Goal: Task Accomplishment & Management: Use online tool/utility

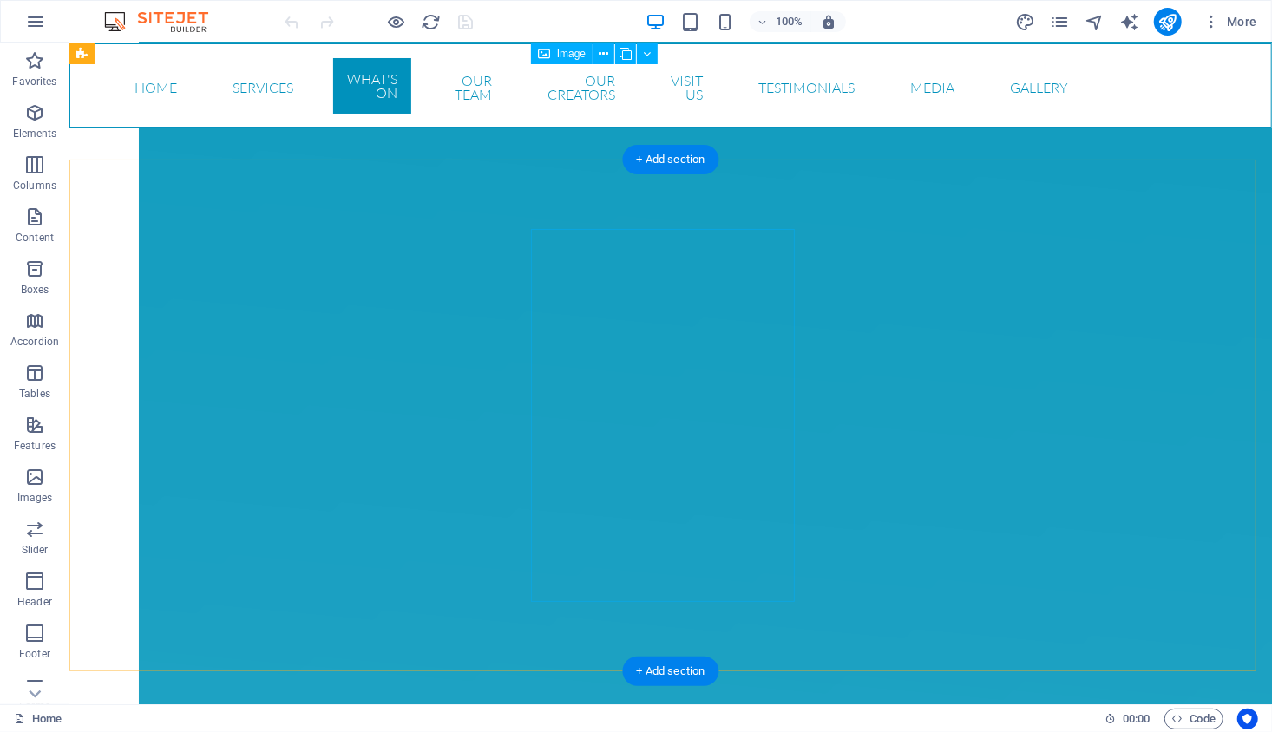
scroll to position [4146, 0]
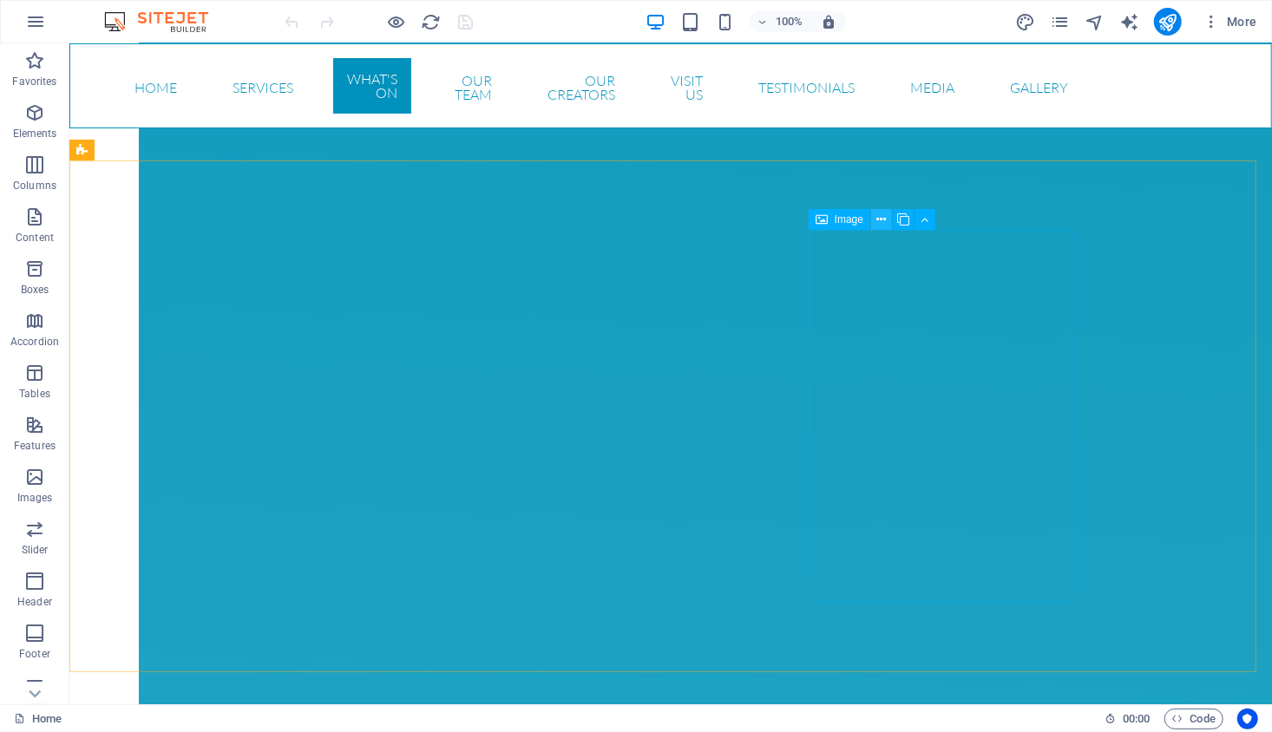
click at [880, 220] on icon at bounding box center [882, 220] width 10 height 18
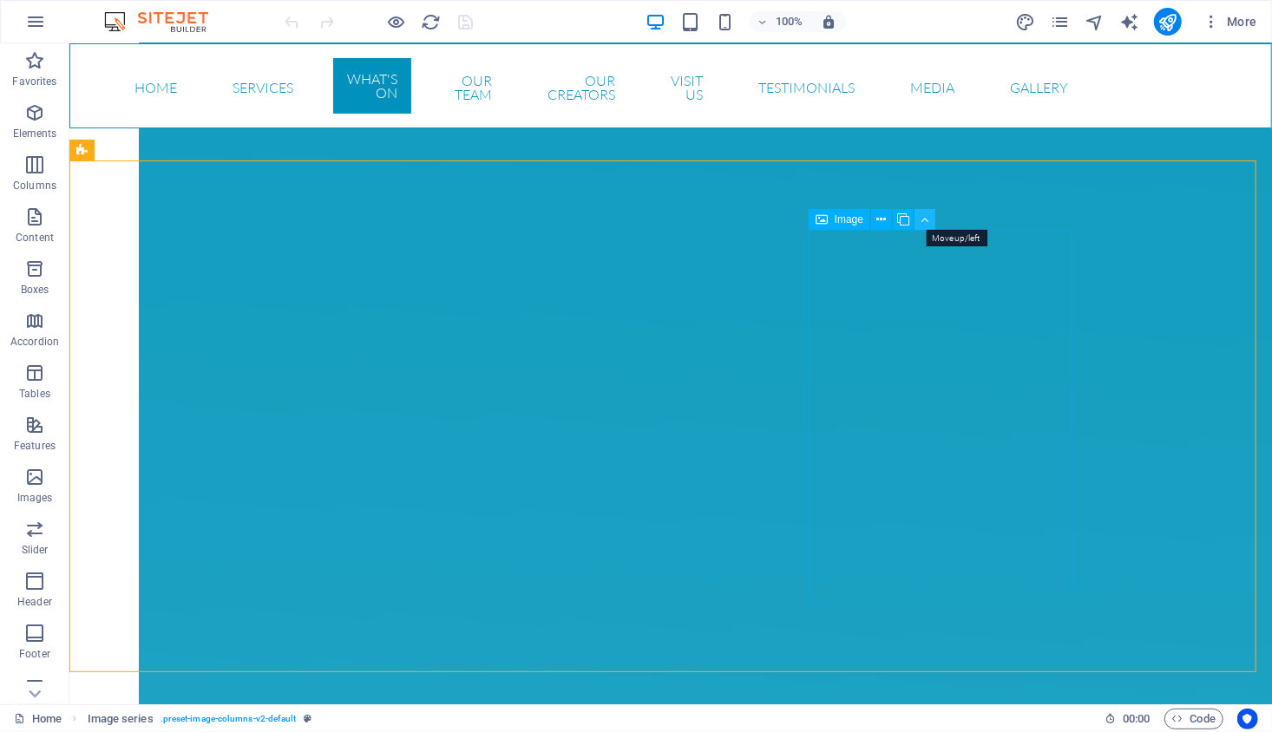
click at [925, 216] on icon at bounding box center [925, 220] width 8 height 18
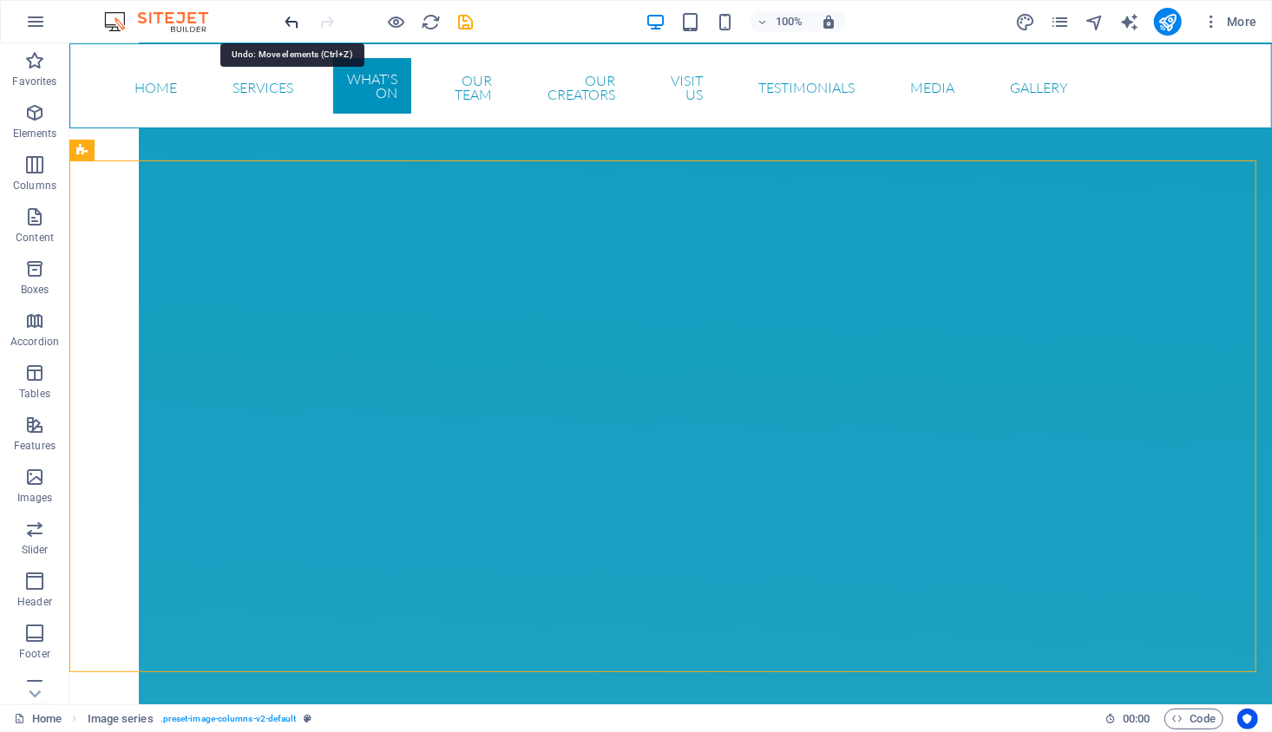
click at [291, 22] on icon "undo" at bounding box center [293, 22] width 20 height 20
click at [905, 217] on icon at bounding box center [903, 220] width 12 height 18
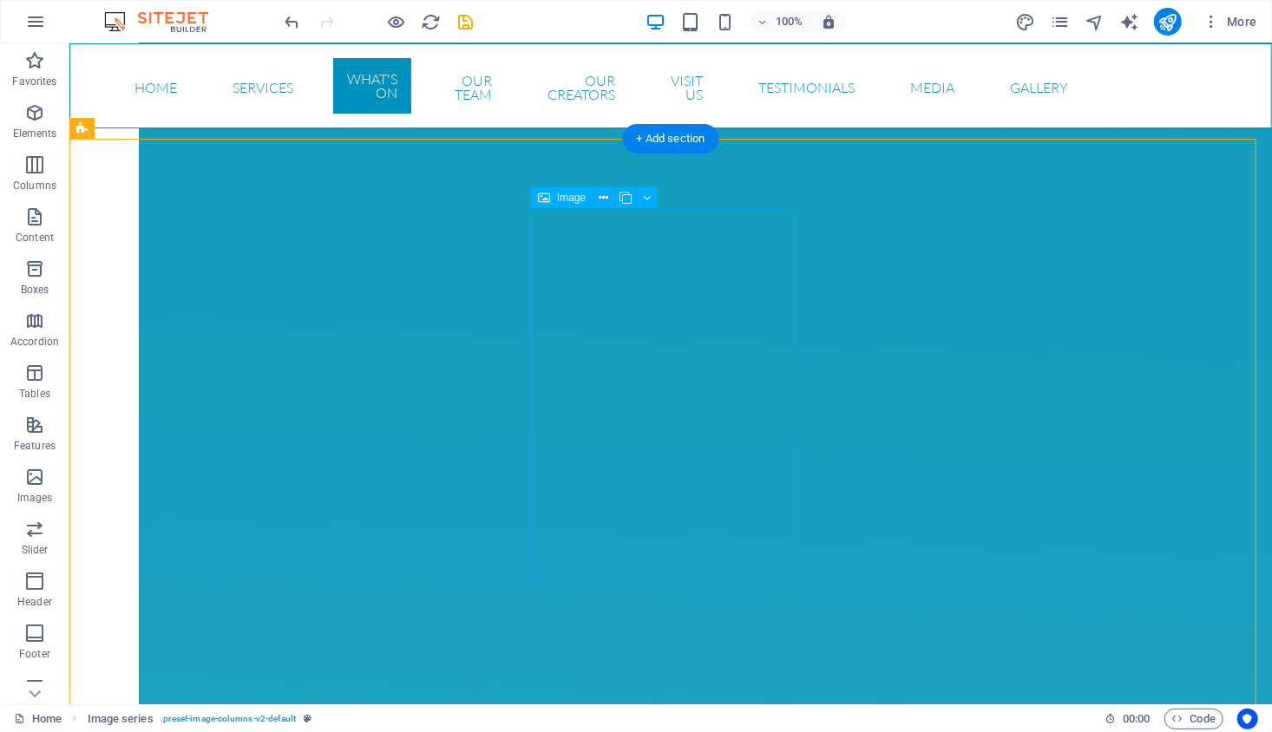
scroll to position [4120, 0]
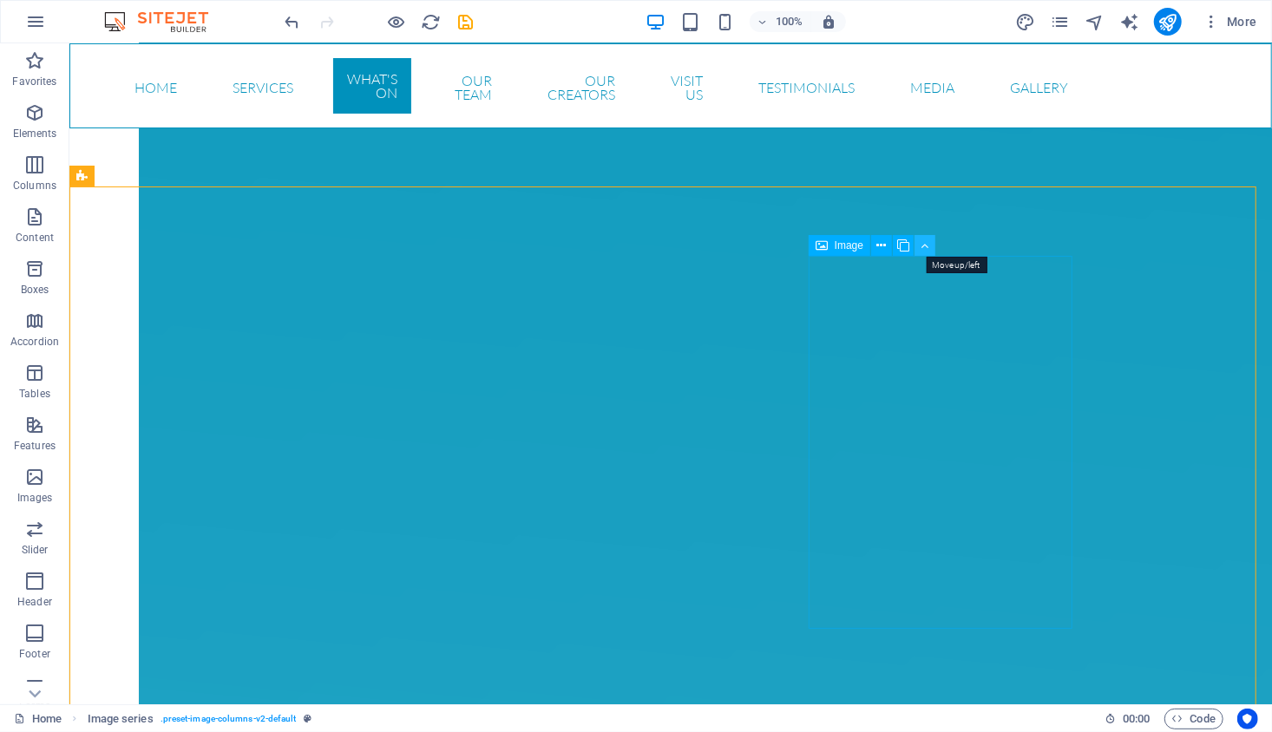
click at [924, 251] on icon at bounding box center [925, 246] width 8 height 18
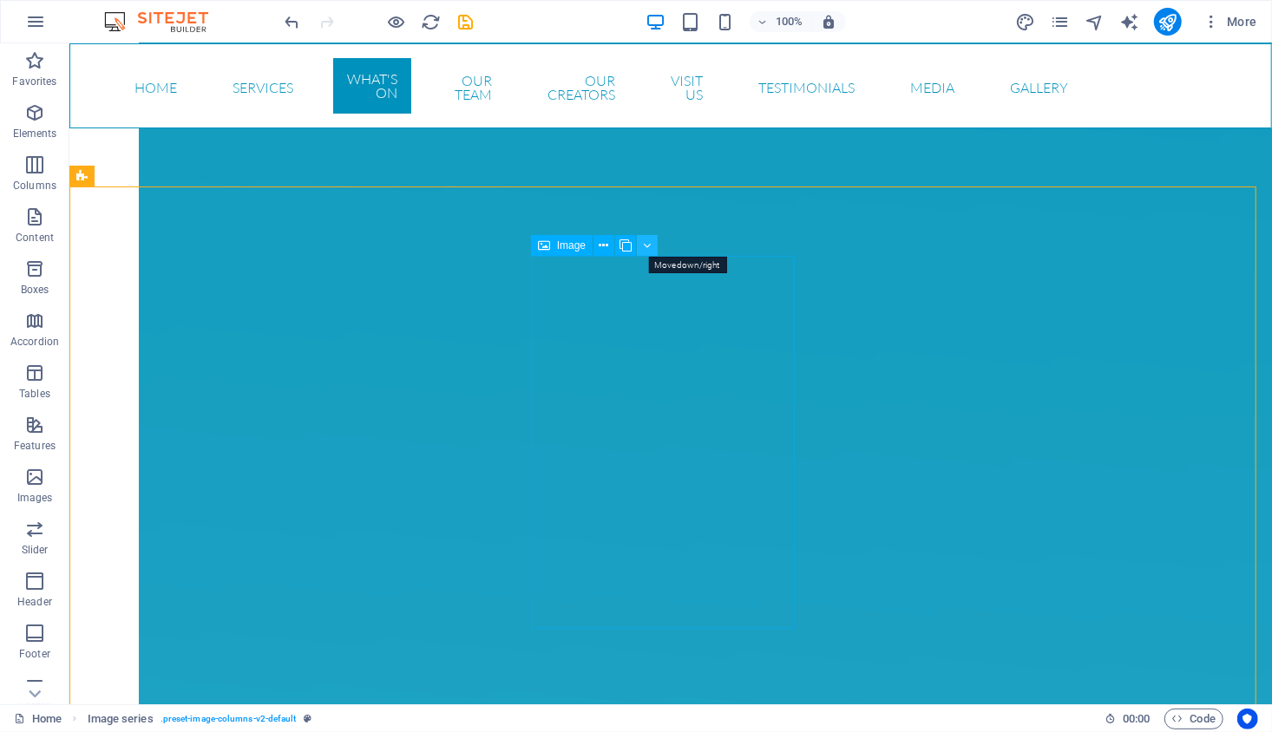
click at [647, 248] on icon at bounding box center [648, 246] width 8 height 18
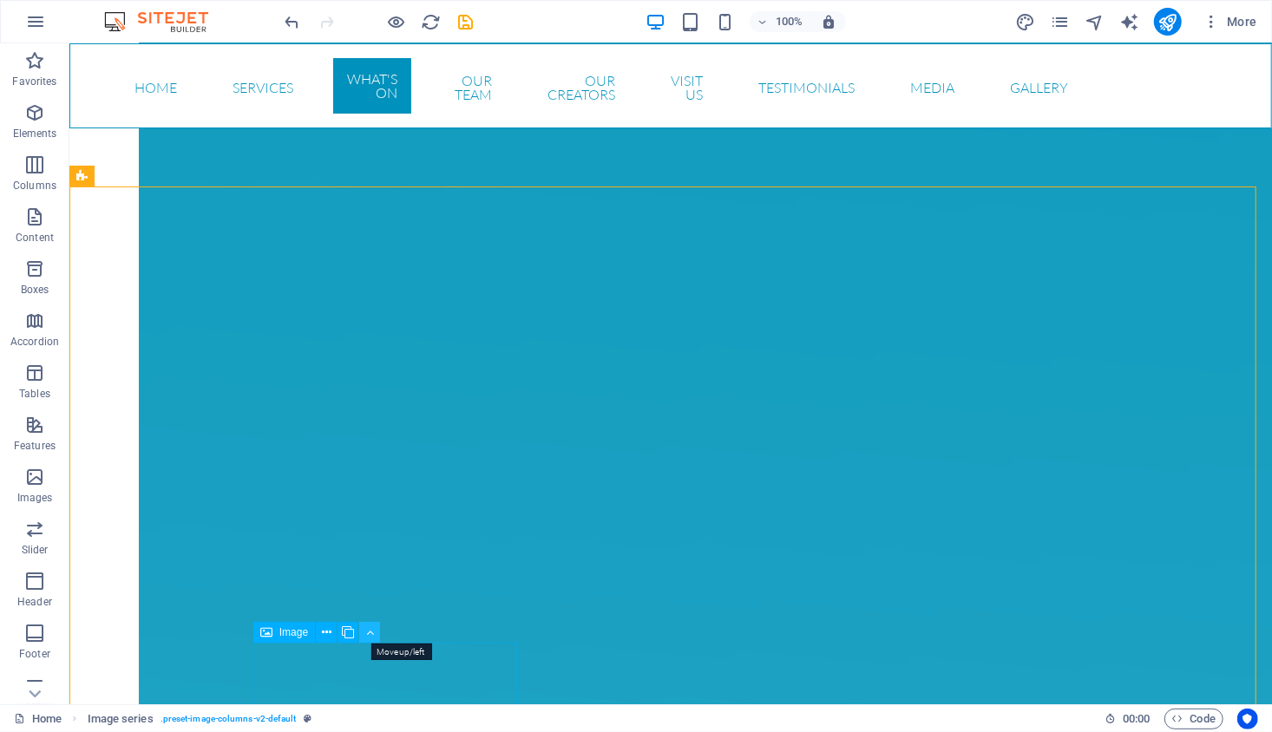
click at [366, 634] on icon at bounding box center [370, 633] width 8 height 18
click at [370, 631] on icon at bounding box center [370, 633] width 8 height 18
click at [389, 633] on icon at bounding box center [392, 633] width 8 height 18
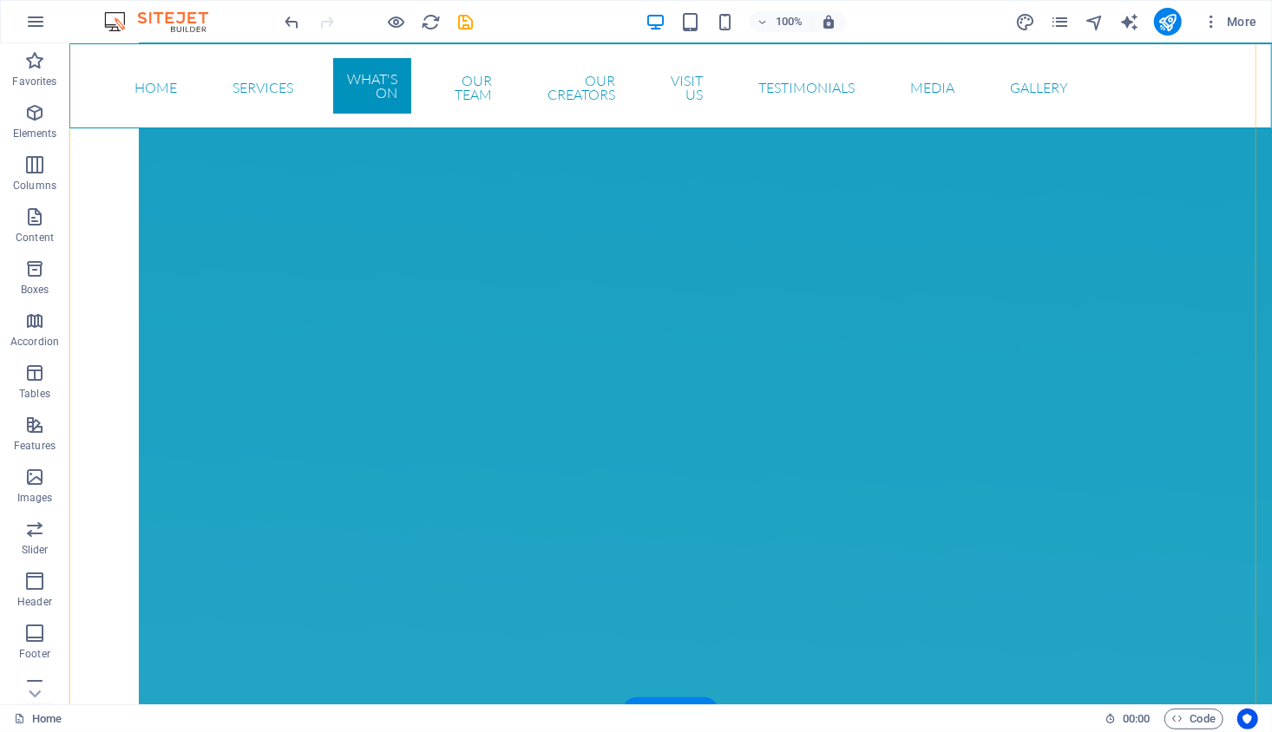
scroll to position [4493, 0]
click at [318, 261] on button at bounding box center [326, 259] width 21 height 21
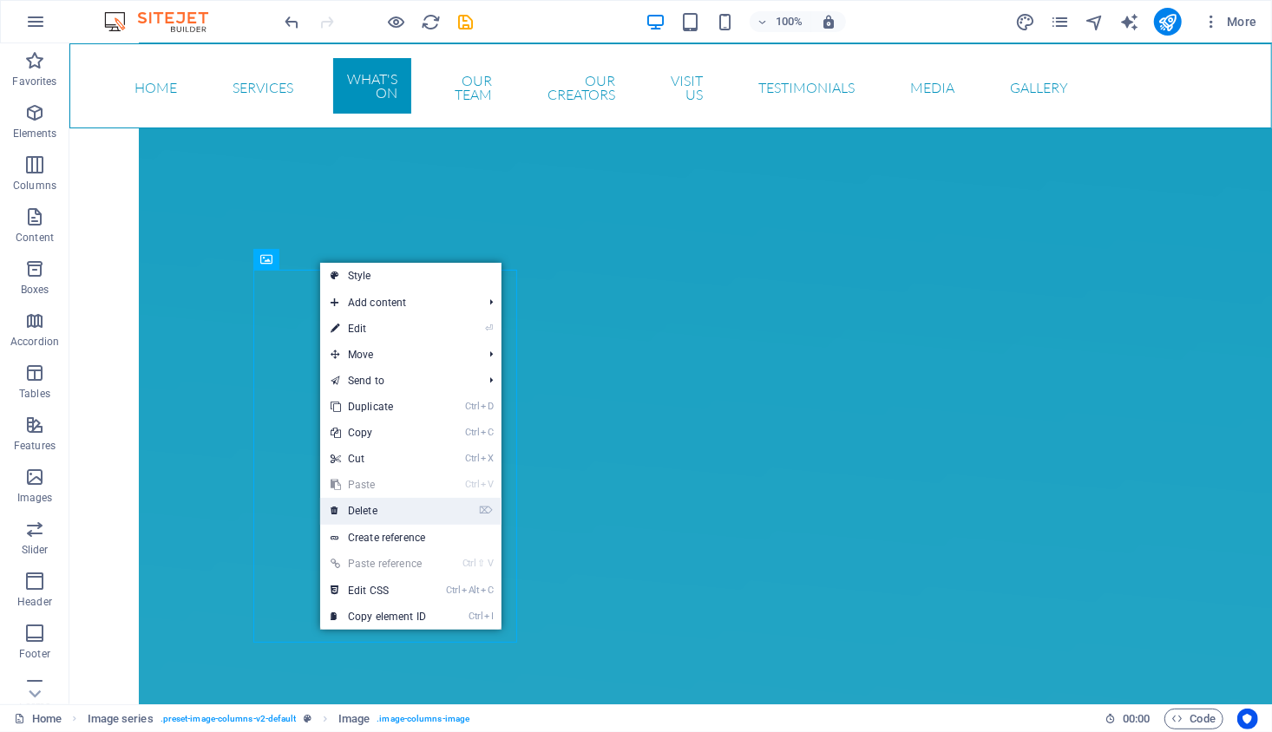
click at [372, 512] on link "⌦ Delete" at bounding box center [378, 511] width 116 height 26
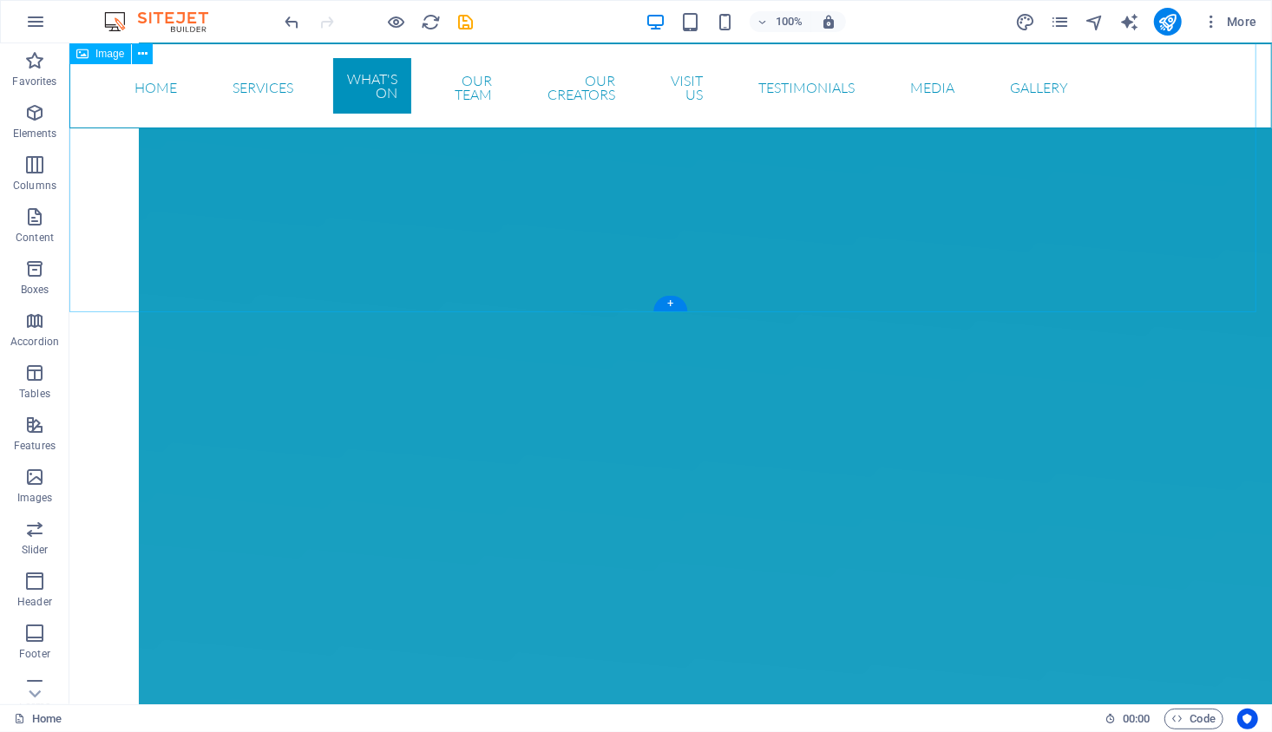
scroll to position [3991, 0]
click at [671, 311] on div "+" at bounding box center [670, 307] width 34 height 16
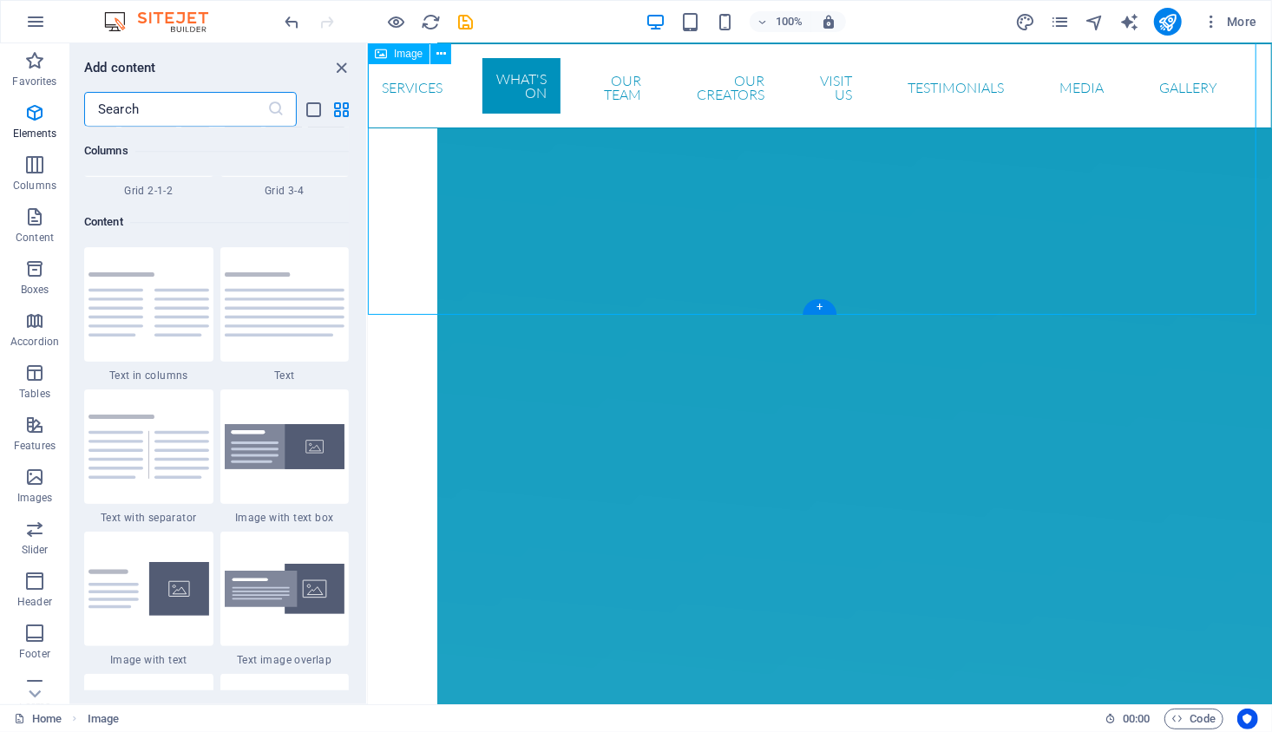
scroll to position [3034, 0]
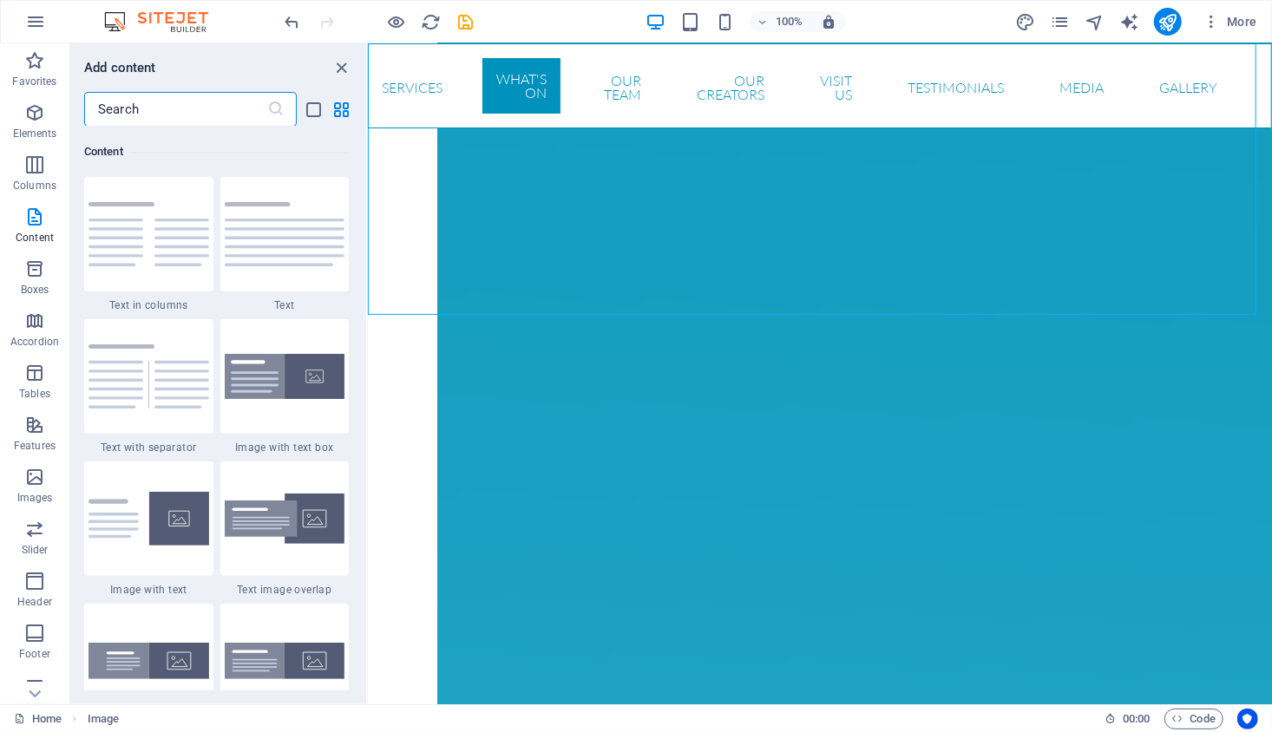
click at [167, 114] on input "text" at bounding box center [175, 109] width 183 height 35
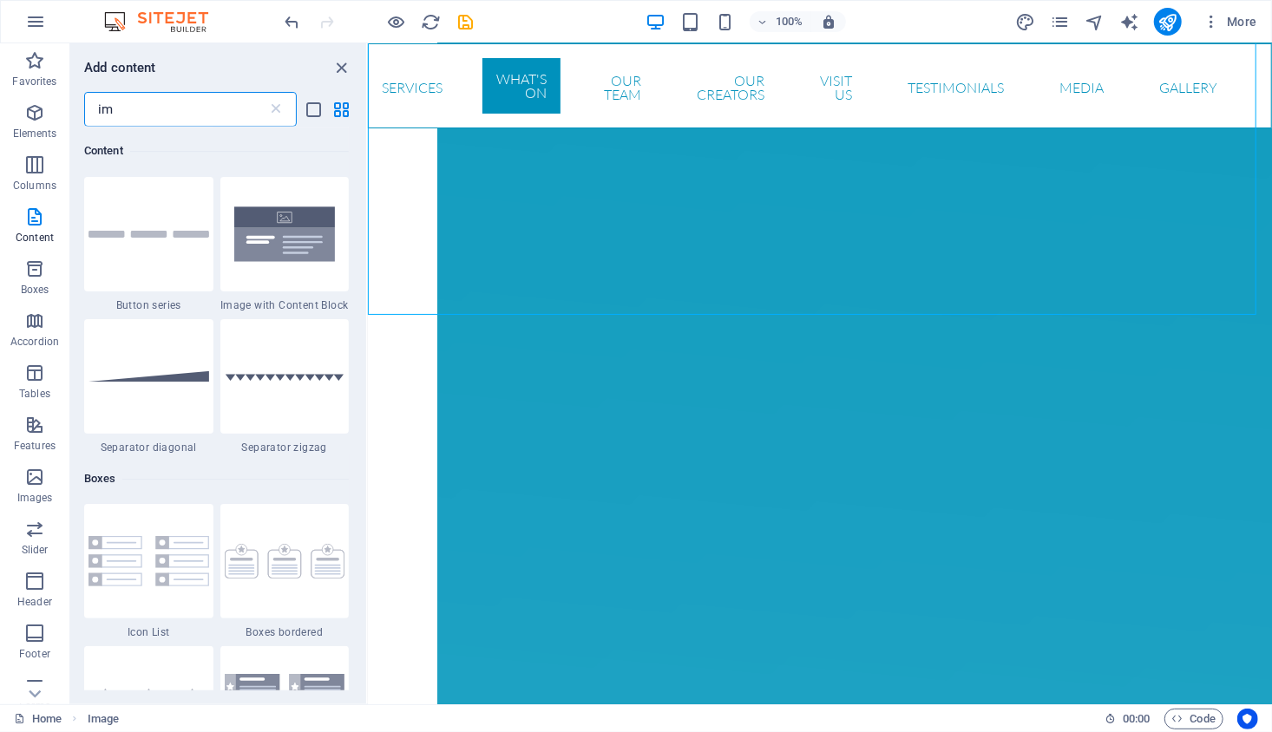
scroll to position [0, 0]
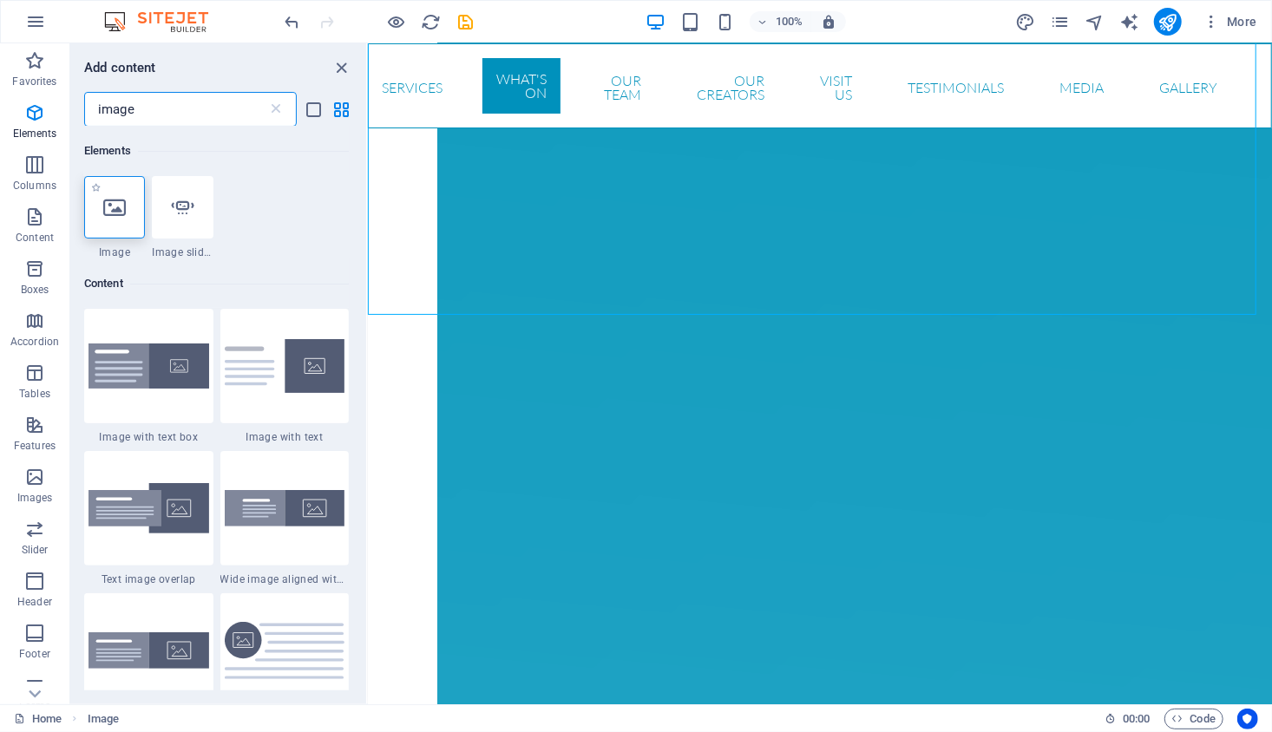
type input "image"
click at [114, 207] on icon at bounding box center [114, 207] width 23 height 23
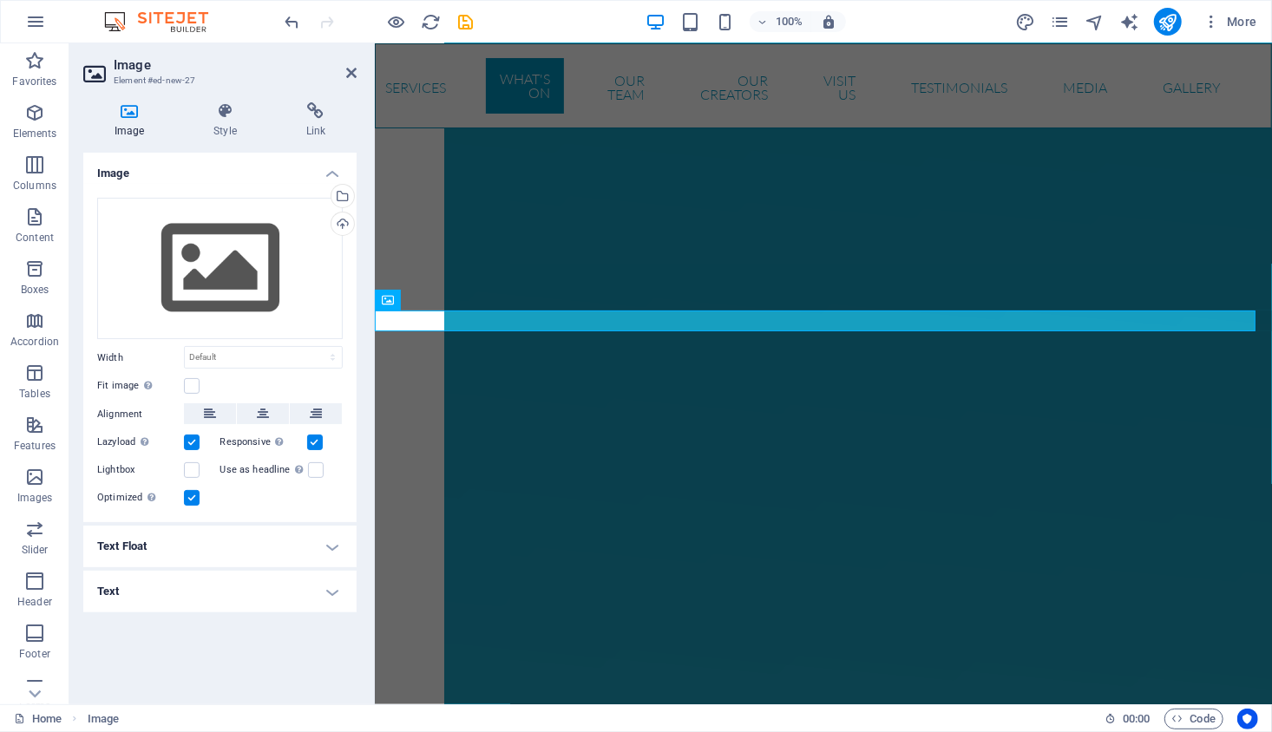
scroll to position [4152, 0]
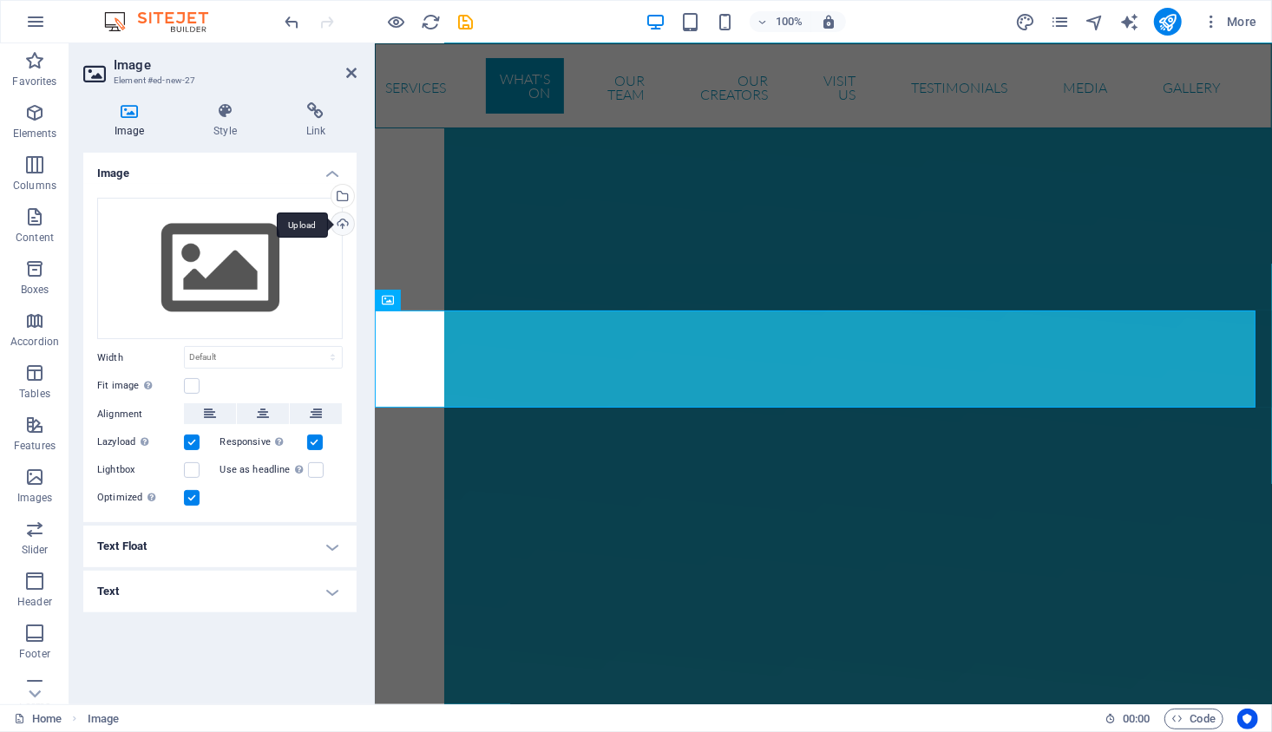
click at [342, 222] on div "Upload" at bounding box center [341, 226] width 26 height 26
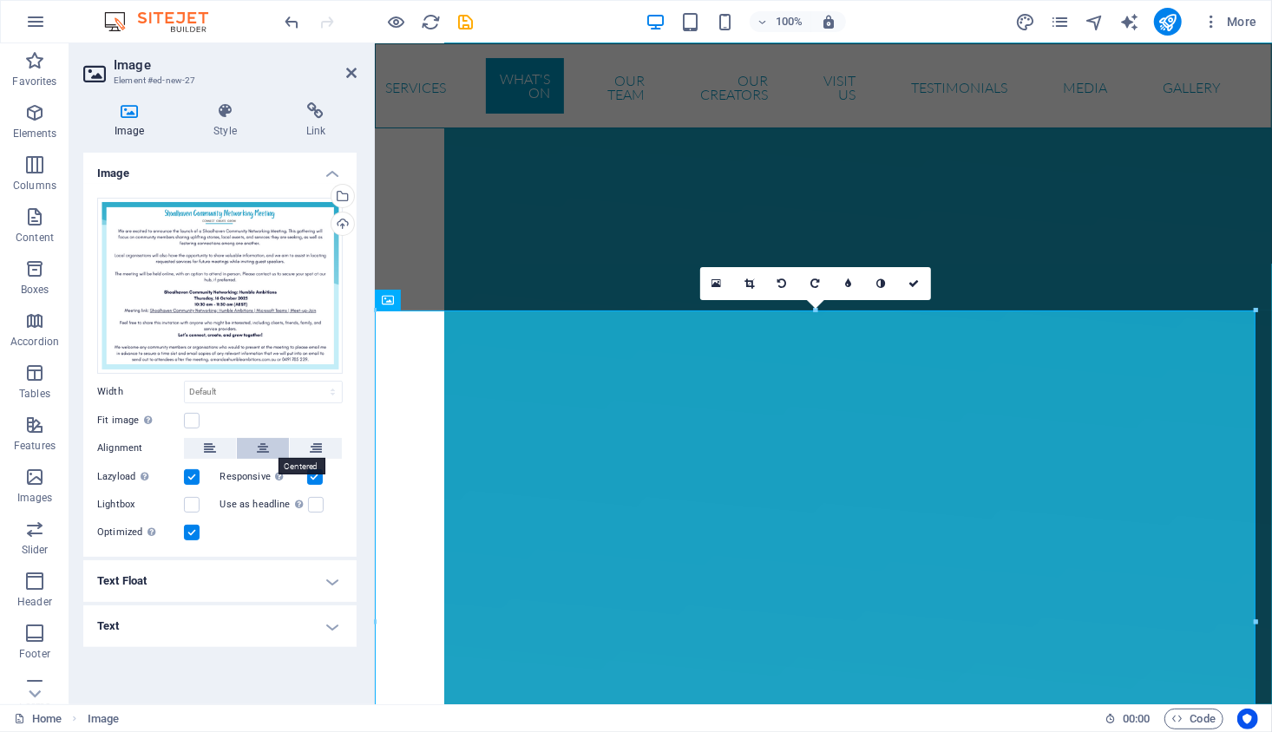
click at [262, 449] on icon at bounding box center [263, 448] width 12 height 21
click at [351, 74] on icon at bounding box center [351, 73] width 10 height 14
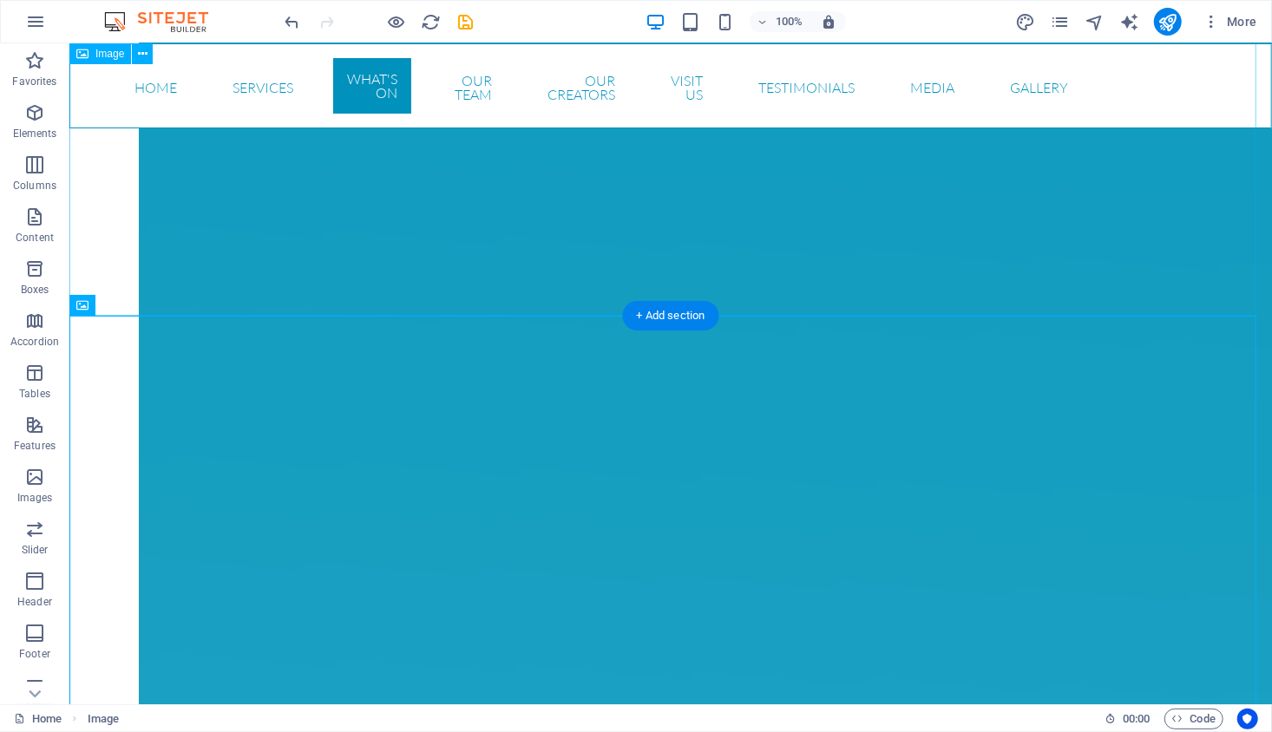
click at [661, 311] on div "+ Add section" at bounding box center [671, 310] width 96 height 29
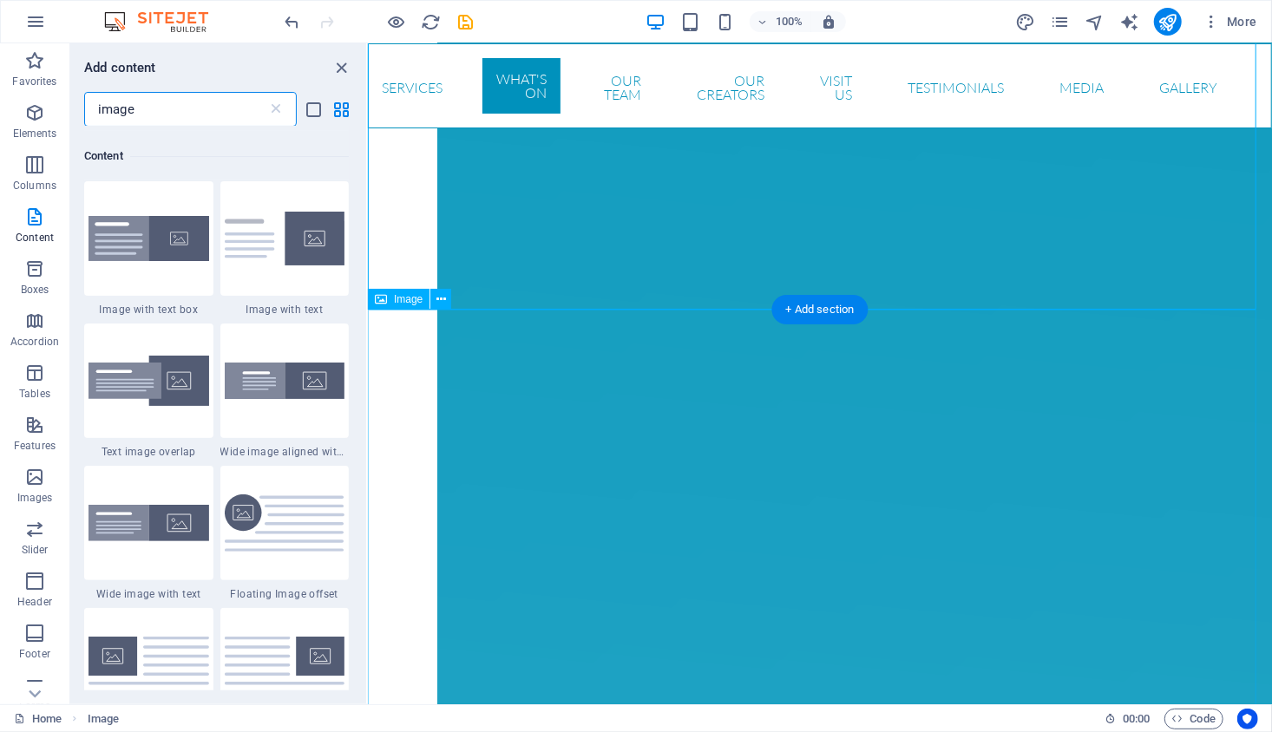
scroll to position [133, 0]
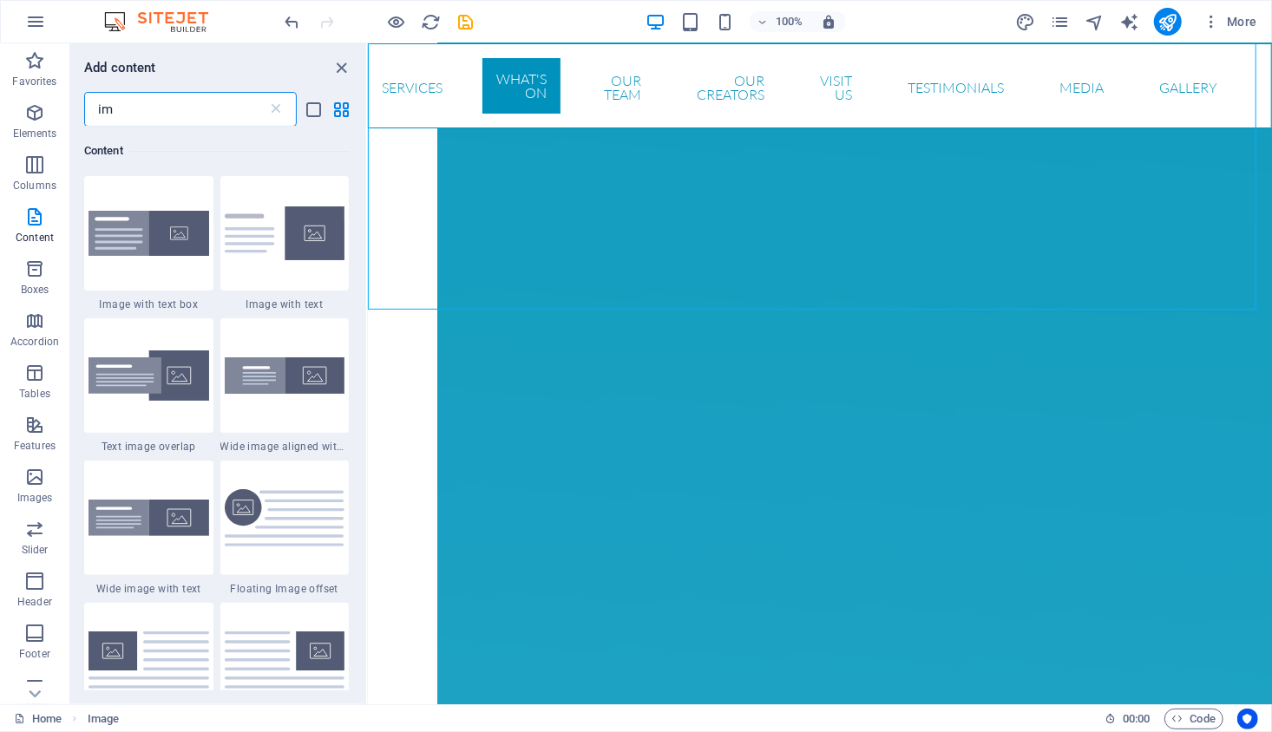
type input "i"
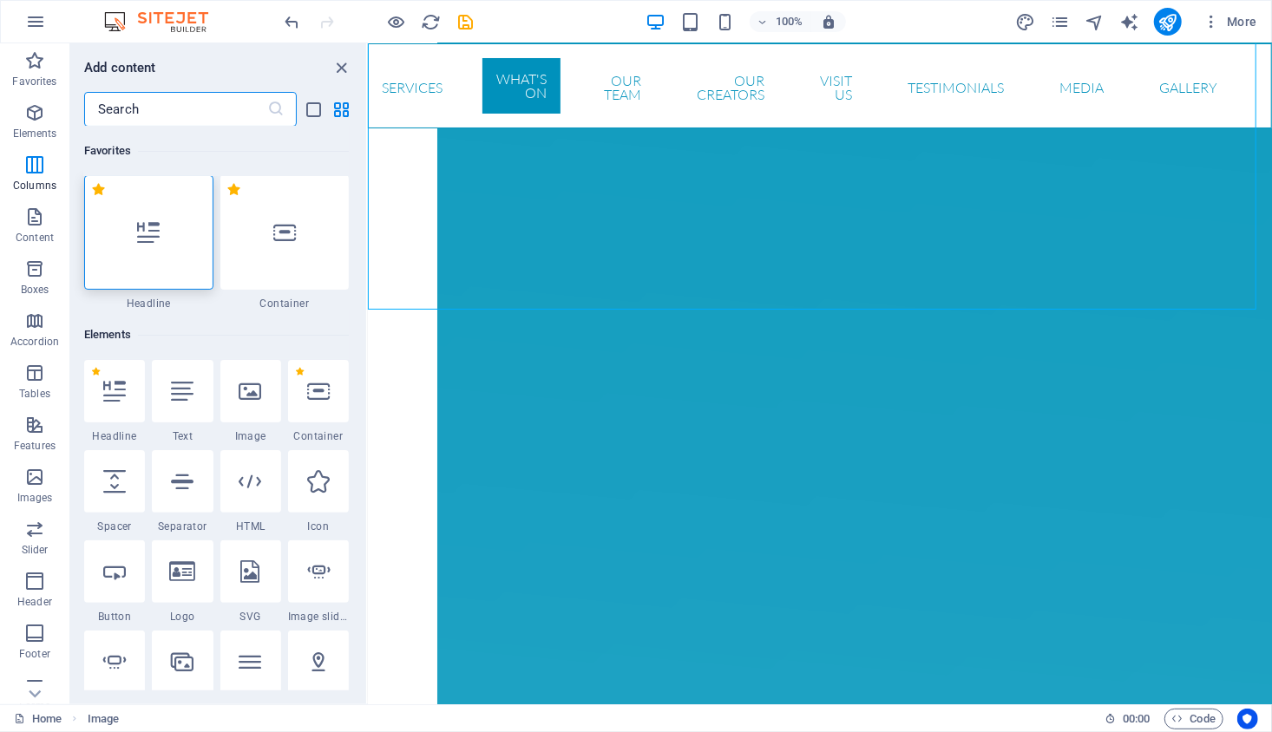
scroll to position [0, 0]
click at [120, 485] on icon at bounding box center [114, 482] width 23 height 23
select select "px"
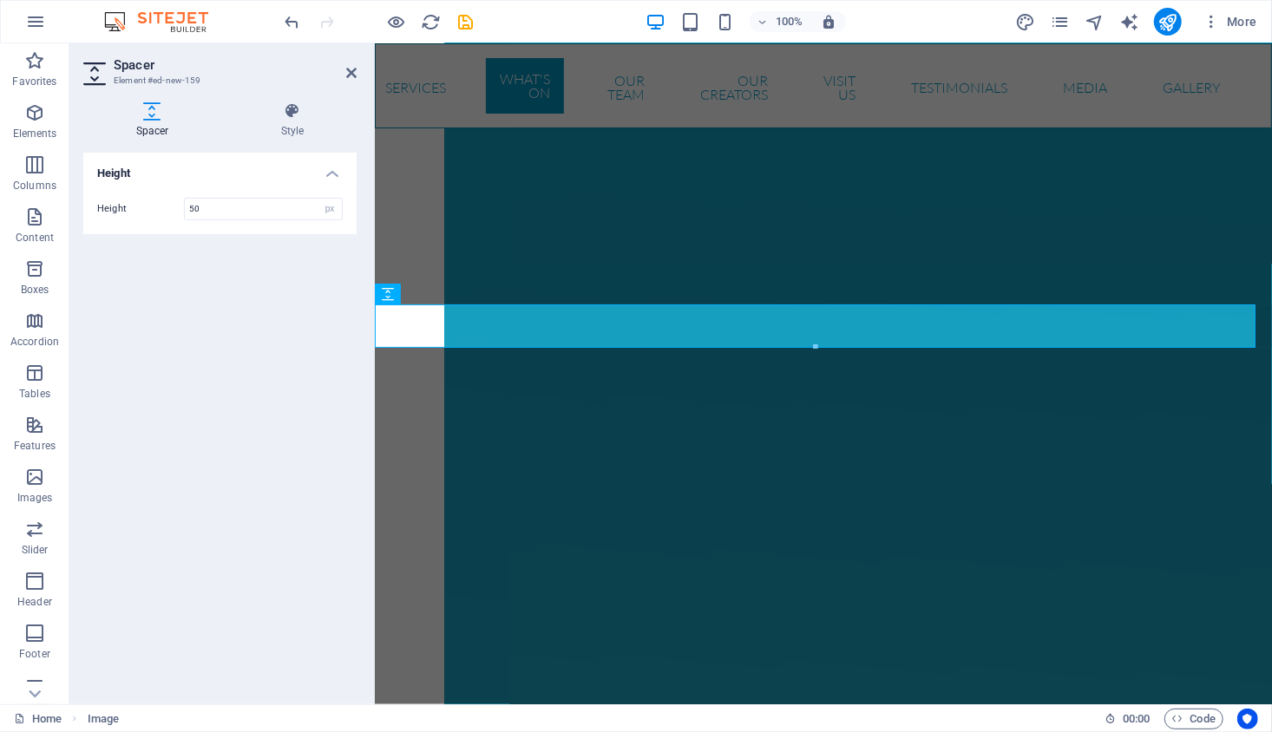
scroll to position [4157, 0]
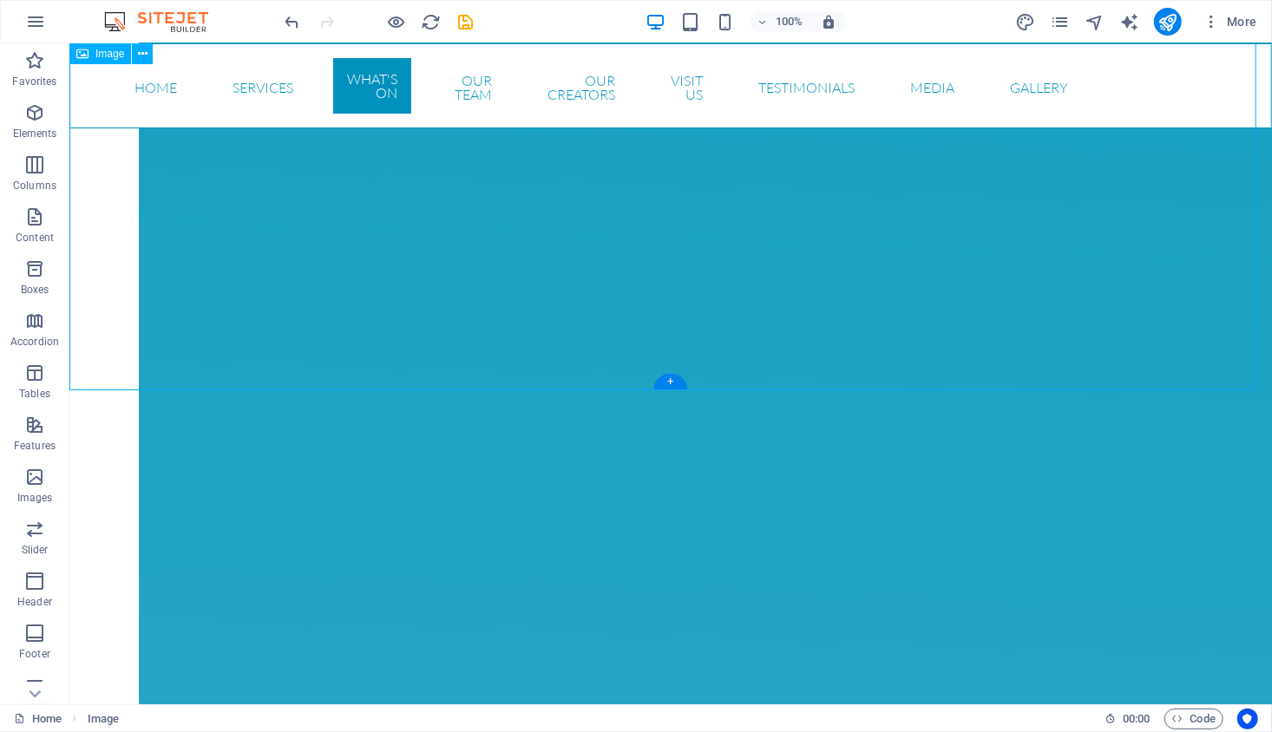
scroll to position [4588, 0]
drag, startPoint x: 1025, startPoint y: 173, endPoint x: 849, endPoint y: 172, distance: 176.1
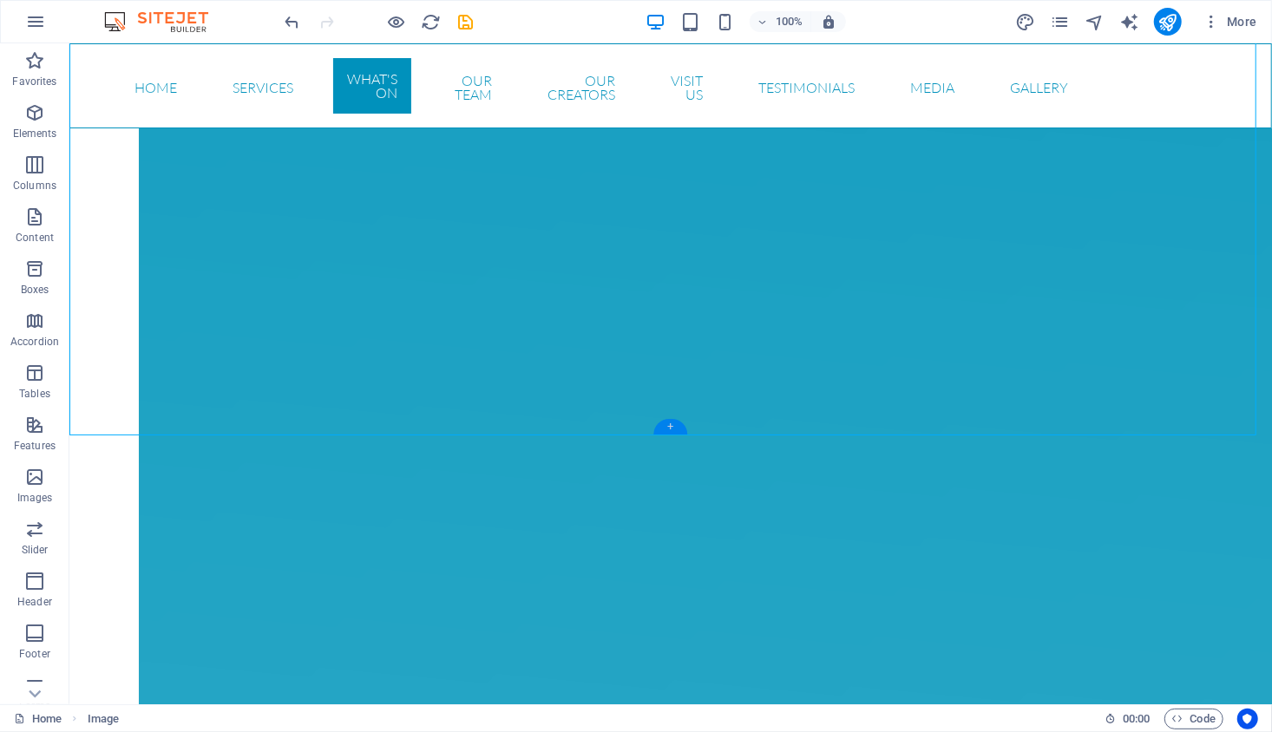
click at [671, 428] on div "+" at bounding box center [670, 427] width 34 height 16
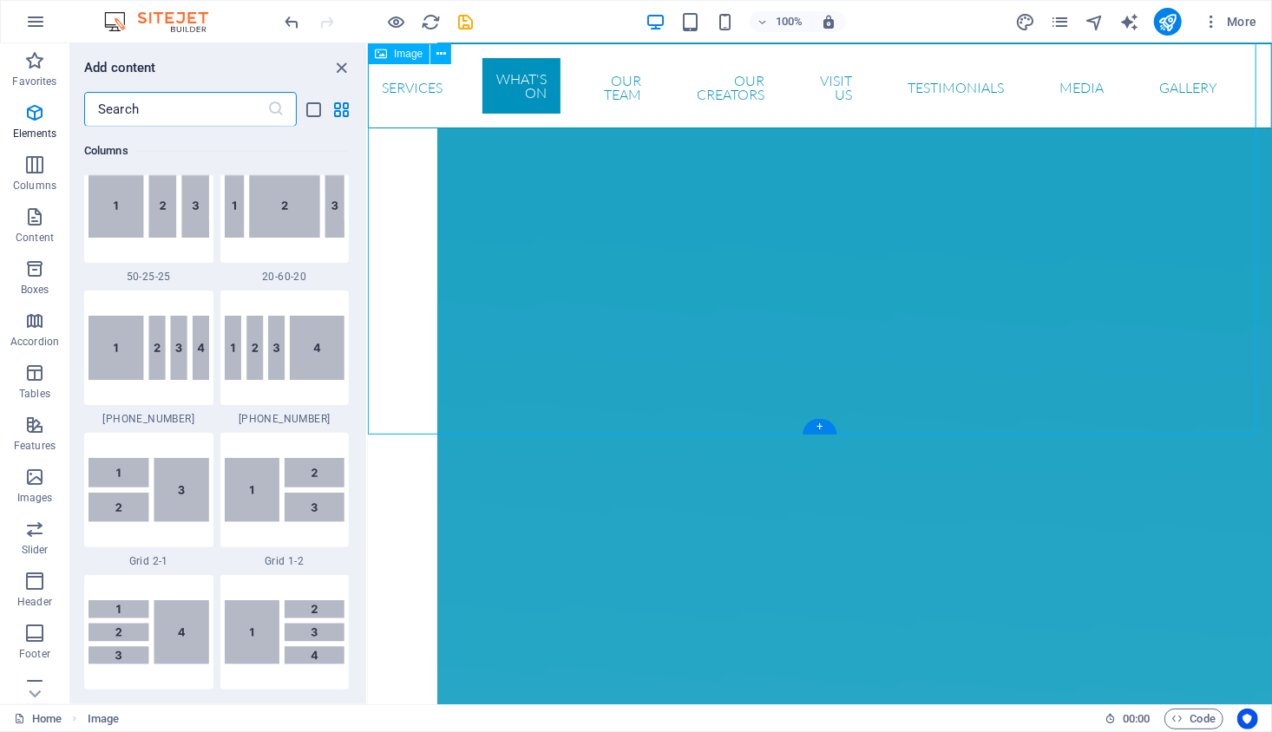
scroll to position [3034, 0]
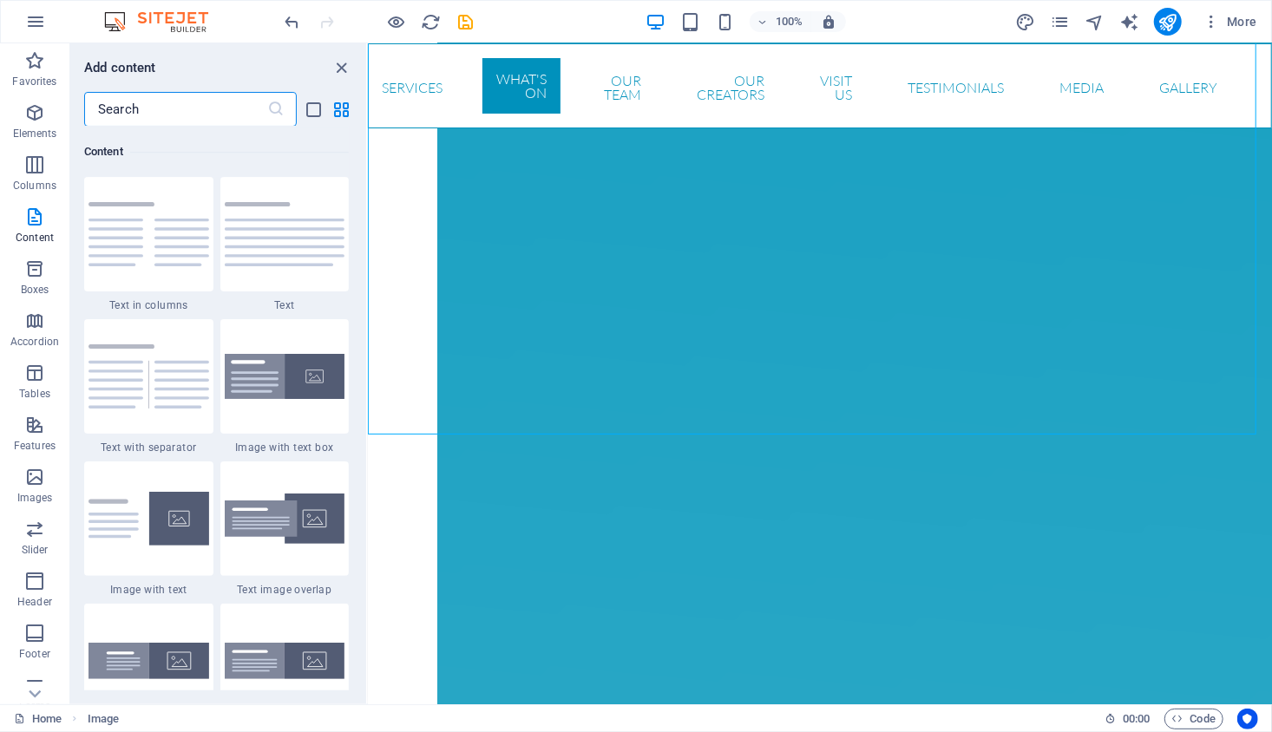
click at [163, 109] on input "text" at bounding box center [175, 109] width 183 height 35
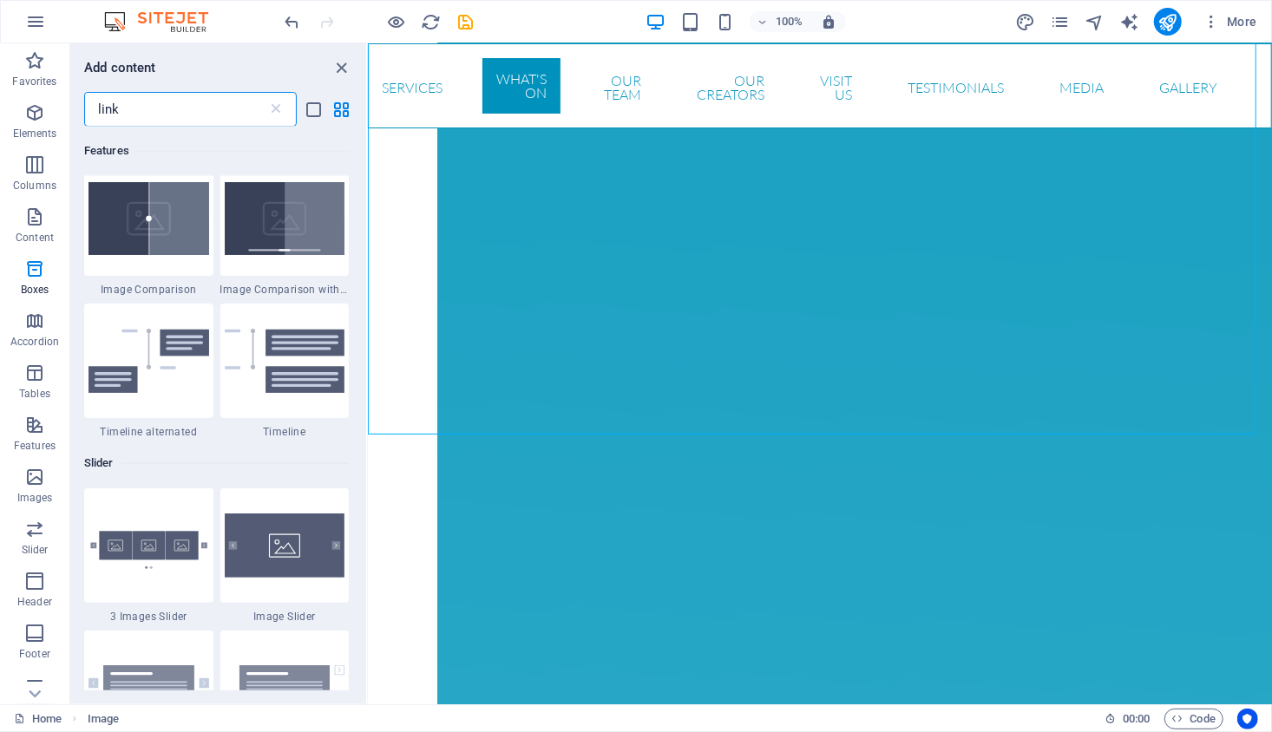
scroll to position [0, 0]
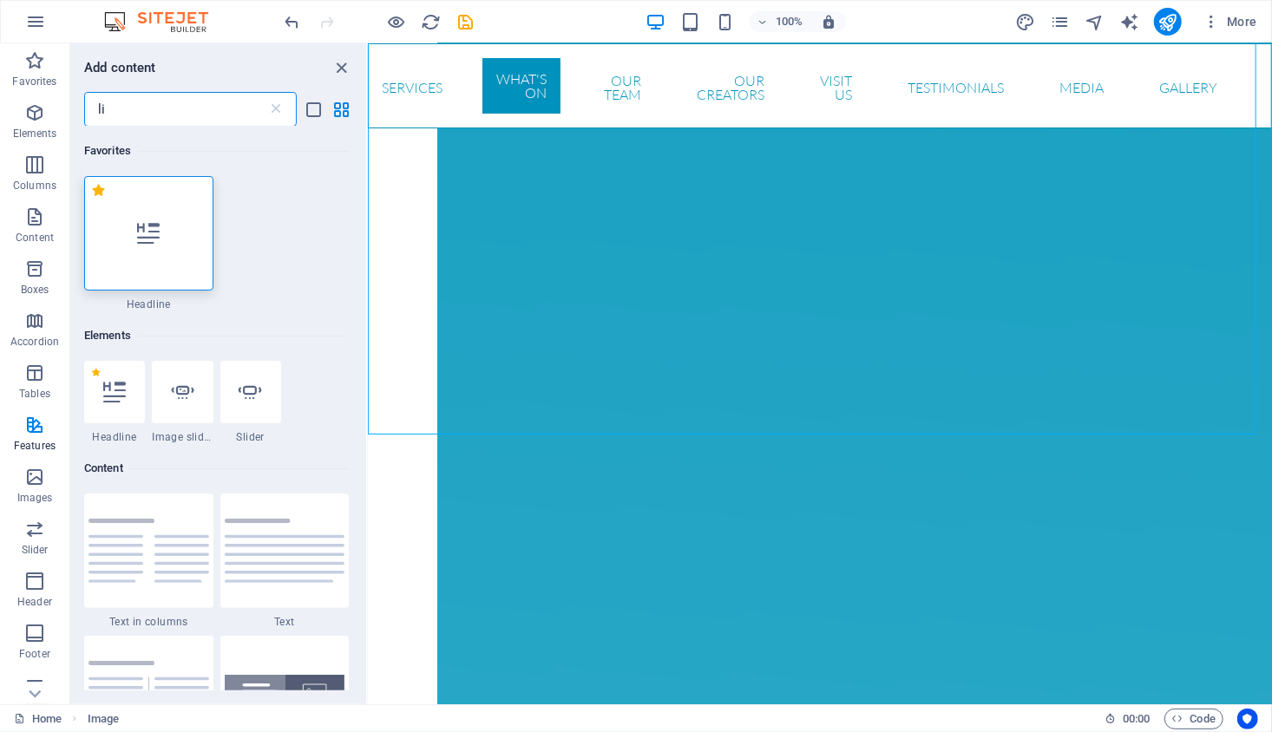
type input "l"
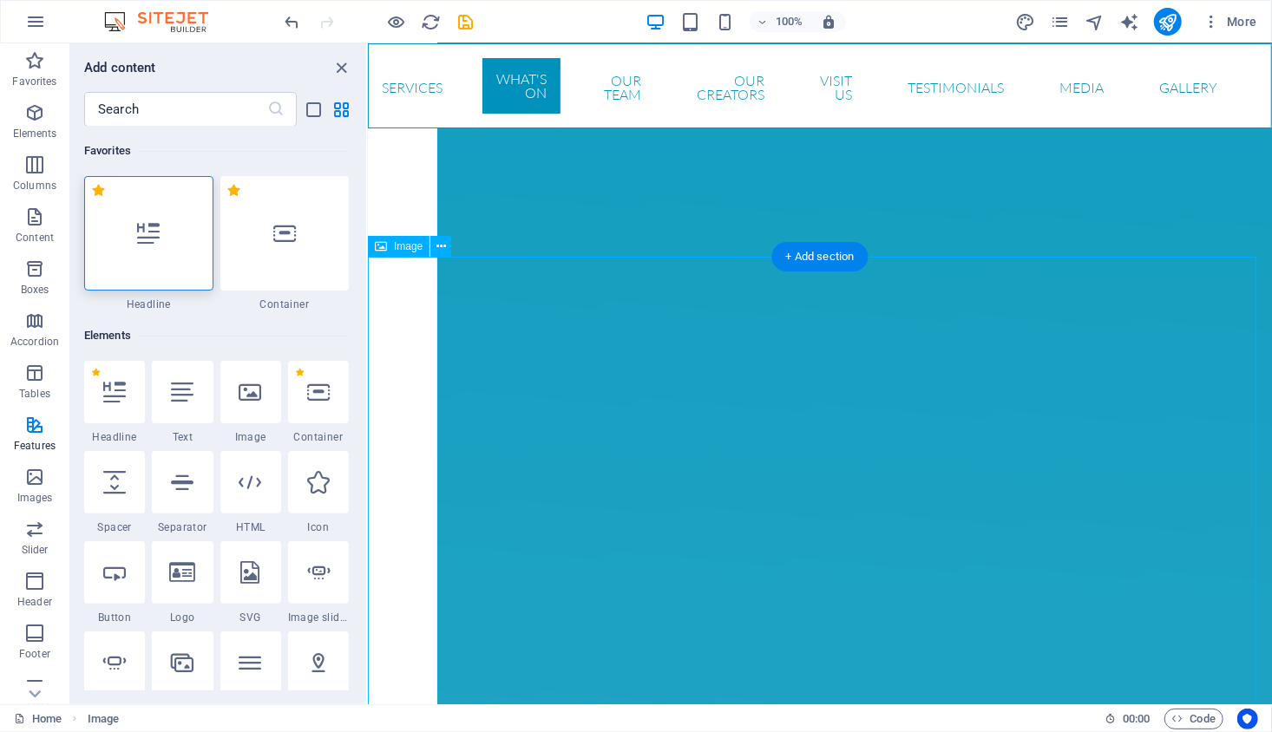
scroll to position [4245, 0]
click at [437, 258] on icon at bounding box center [441, 256] width 10 height 18
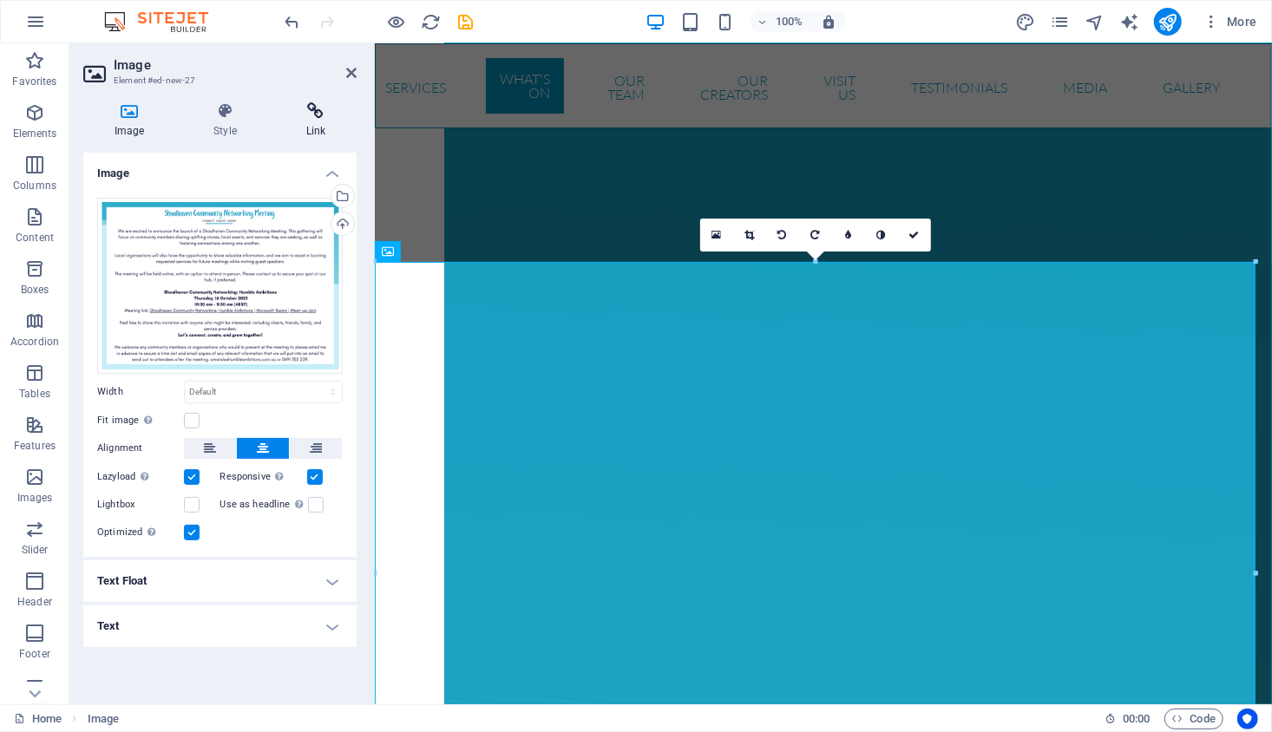
click at [313, 122] on h4 "Link" at bounding box center [316, 120] width 82 height 36
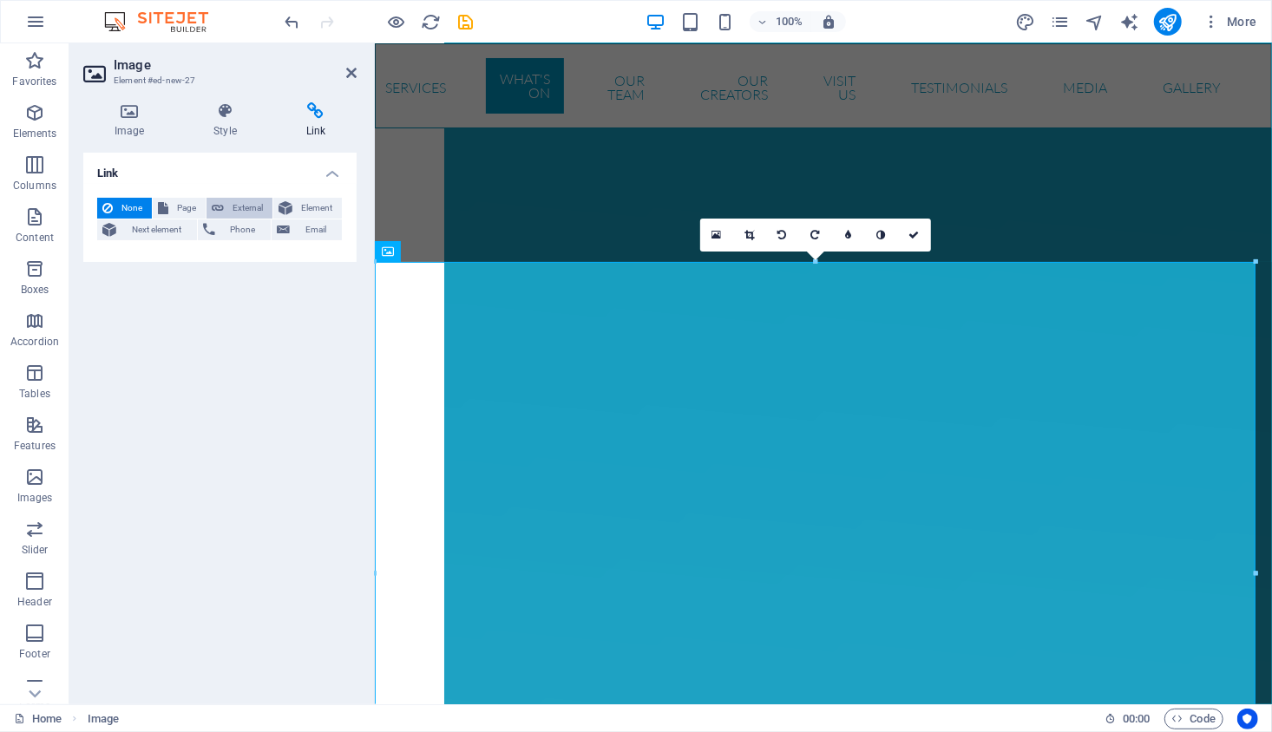
click at [235, 210] on span "External" at bounding box center [248, 208] width 38 height 21
select select "blank"
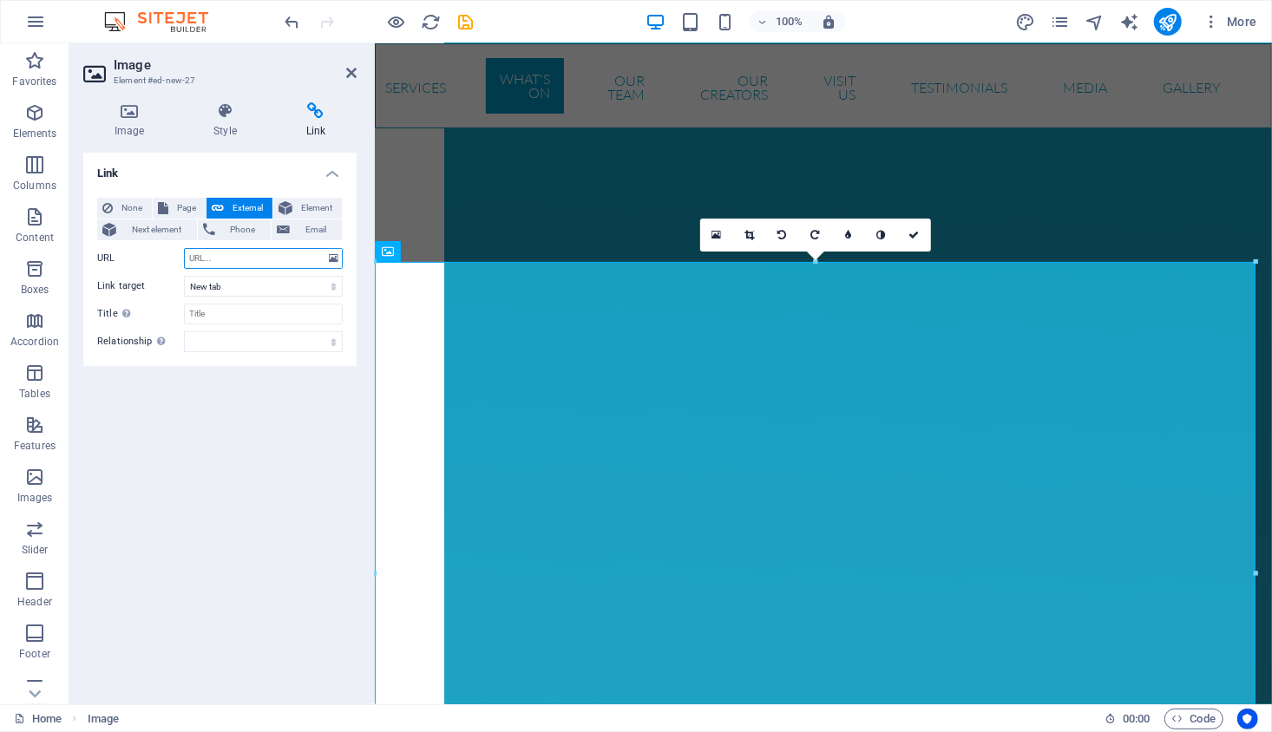
click at [225, 261] on input "URL" at bounding box center [263, 258] width 159 height 21
click at [219, 256] on input "URL" at bounding box center [263, 258] width 159 height 21
paste input "[PERSON_NAME] invited you to a Microsoft Teams Meeting: Shoalhaven Community Ne…"
type input "[PERSON_NAME] invited you to a Microsoft Teams Meeting: Shoalhaven Community Ne…"
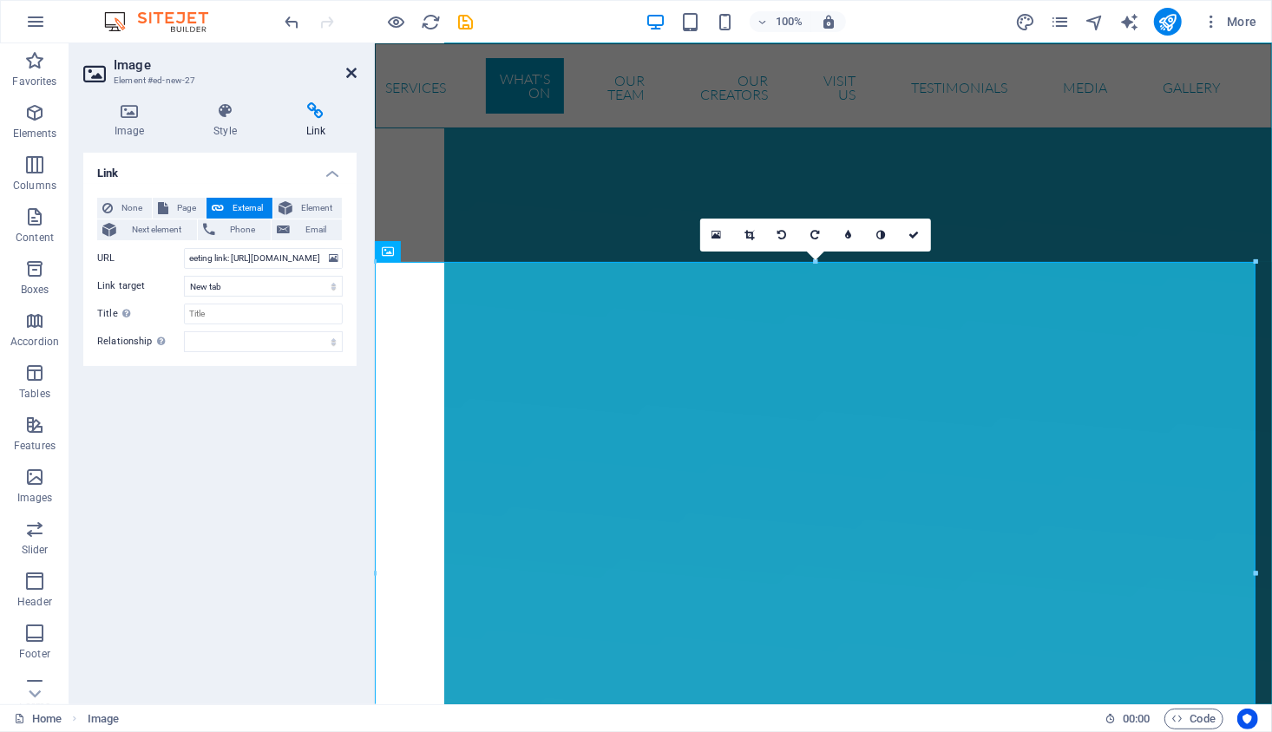
click at [348, 75] on icon at bounding box center [351, 73] width 10 height 14
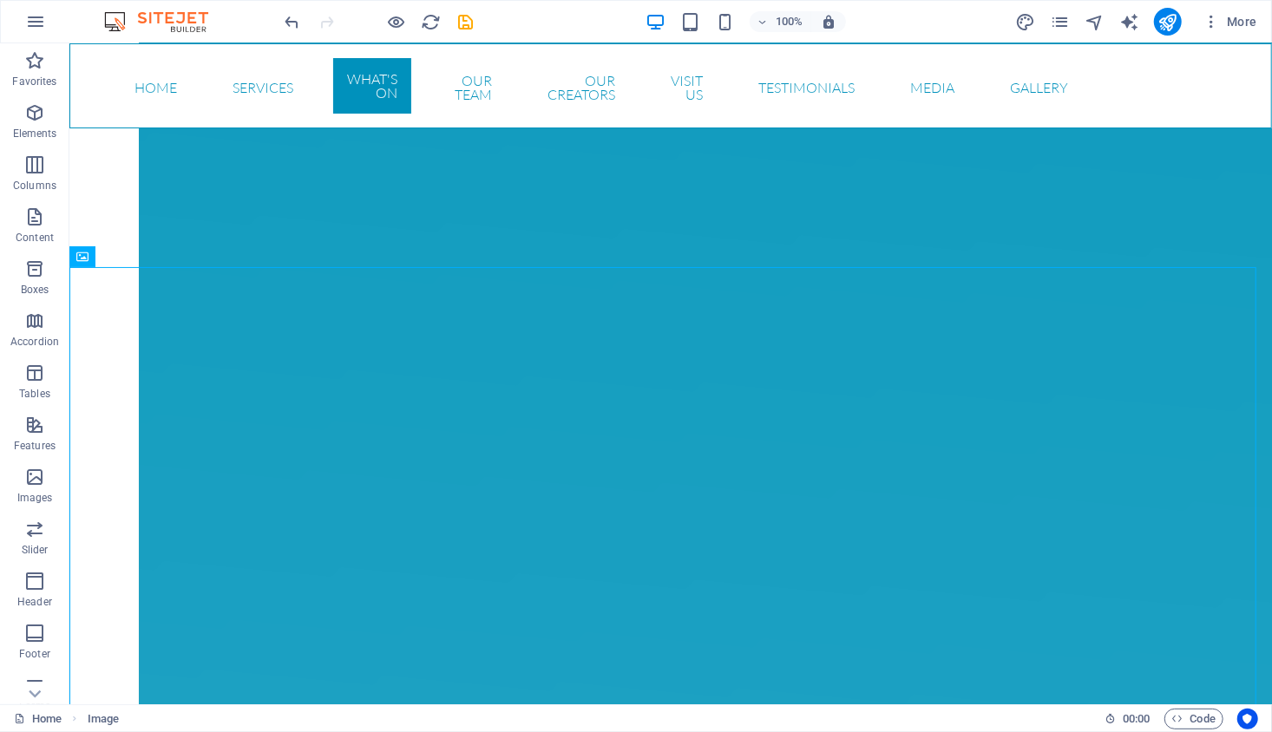
scroll to position [3504, 0]
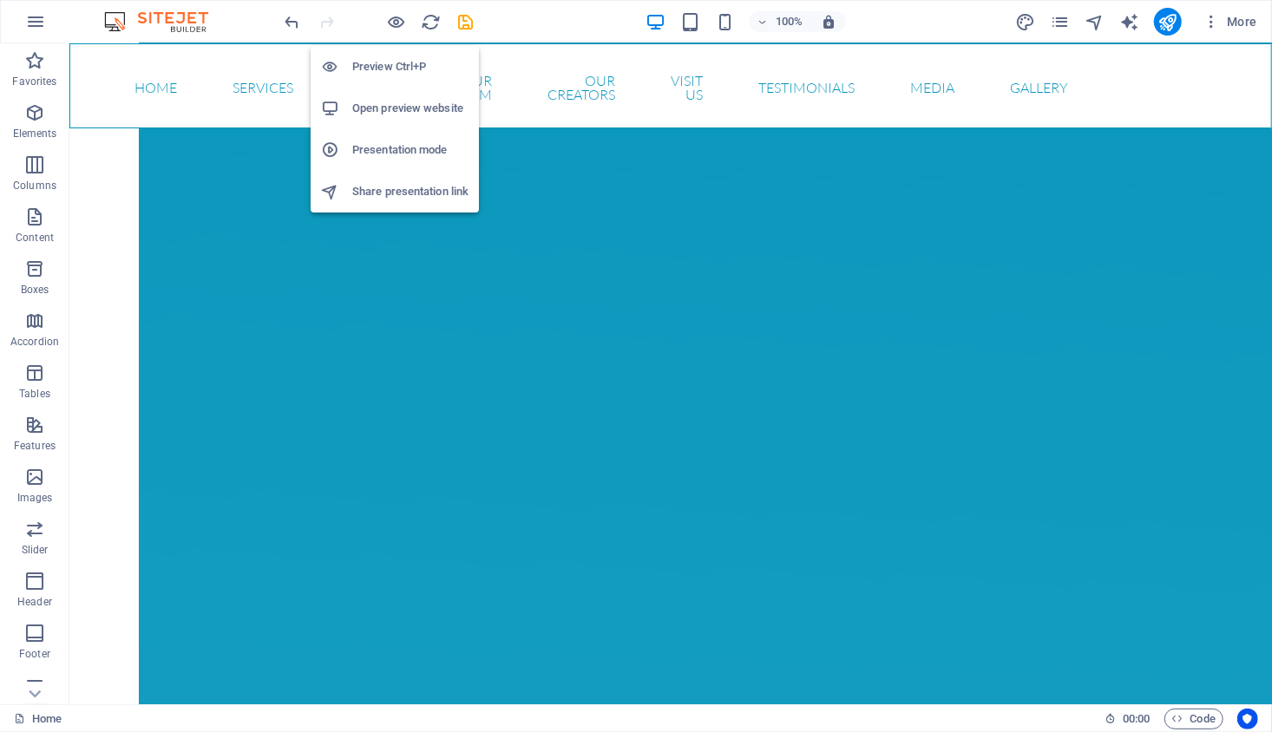
click at [414, 104] on h6 "Open preview website" at bounding box center [410, 108] width 116 height 21
click at [389, 63] on h6 "Preview Ctrl+P" at bounding box center [410, 66] width 116 height 21
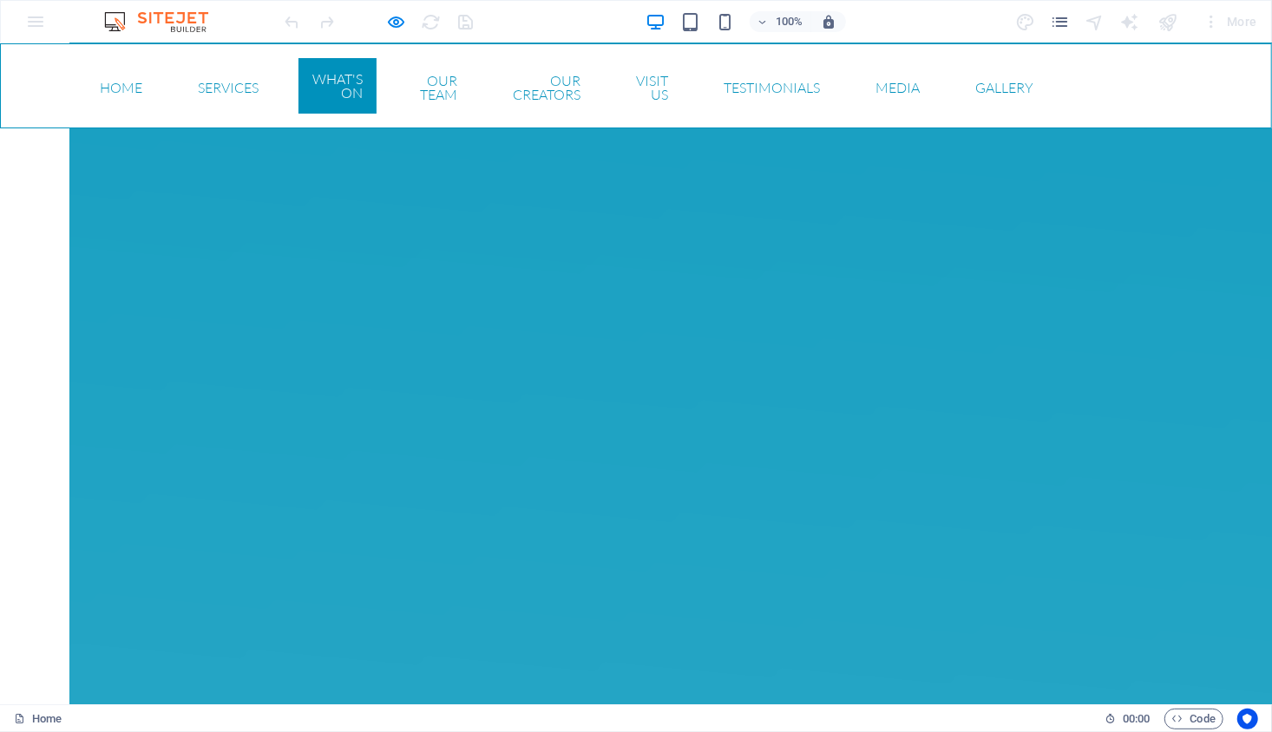
scroll to position [4559, 0]
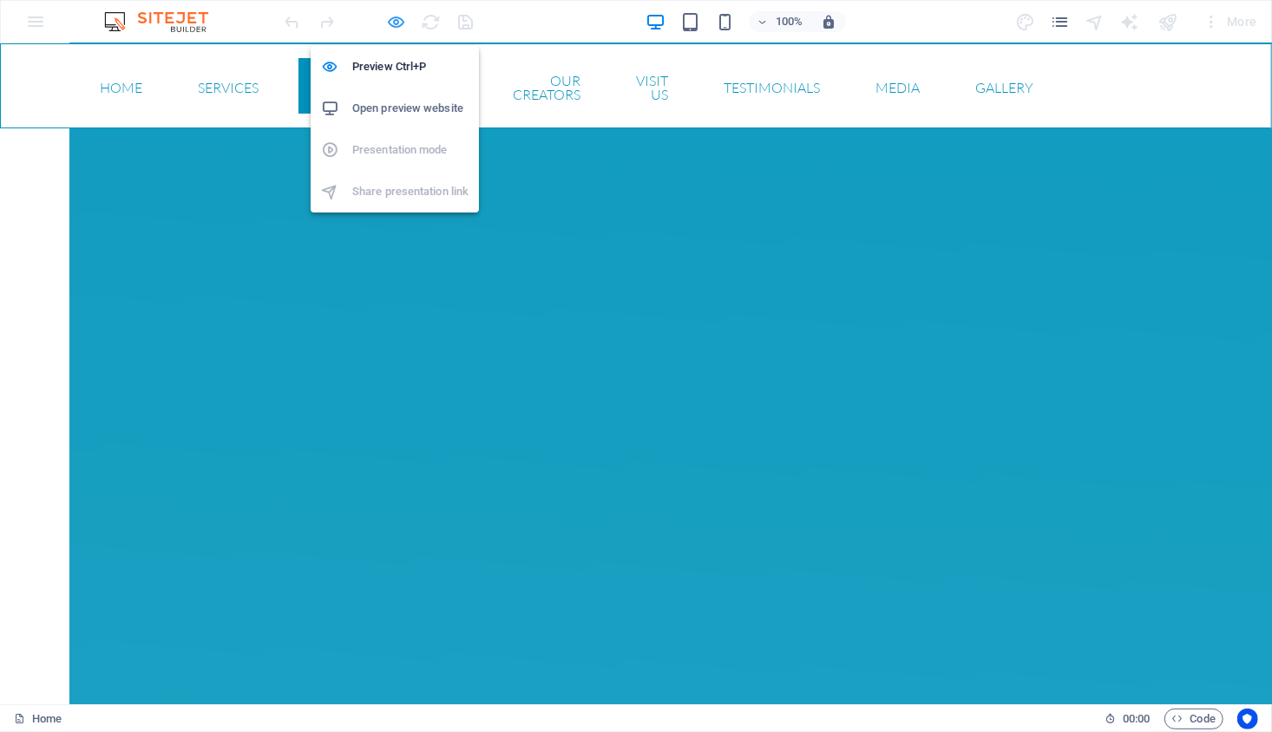
click at [393, 13] on icon "button" at bounding box center [397, 22] width 20 height 20
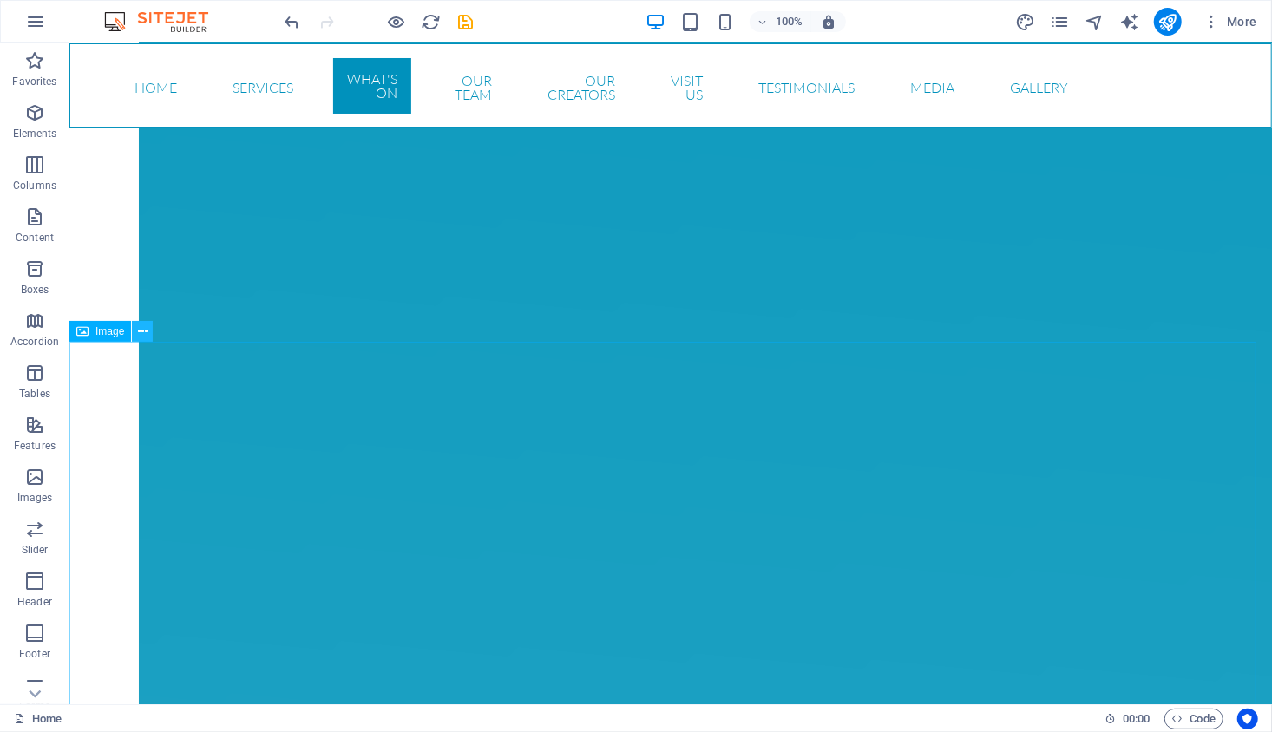
click at [138, 330] on icon at bounding box center [143, 332] width 10 height 18
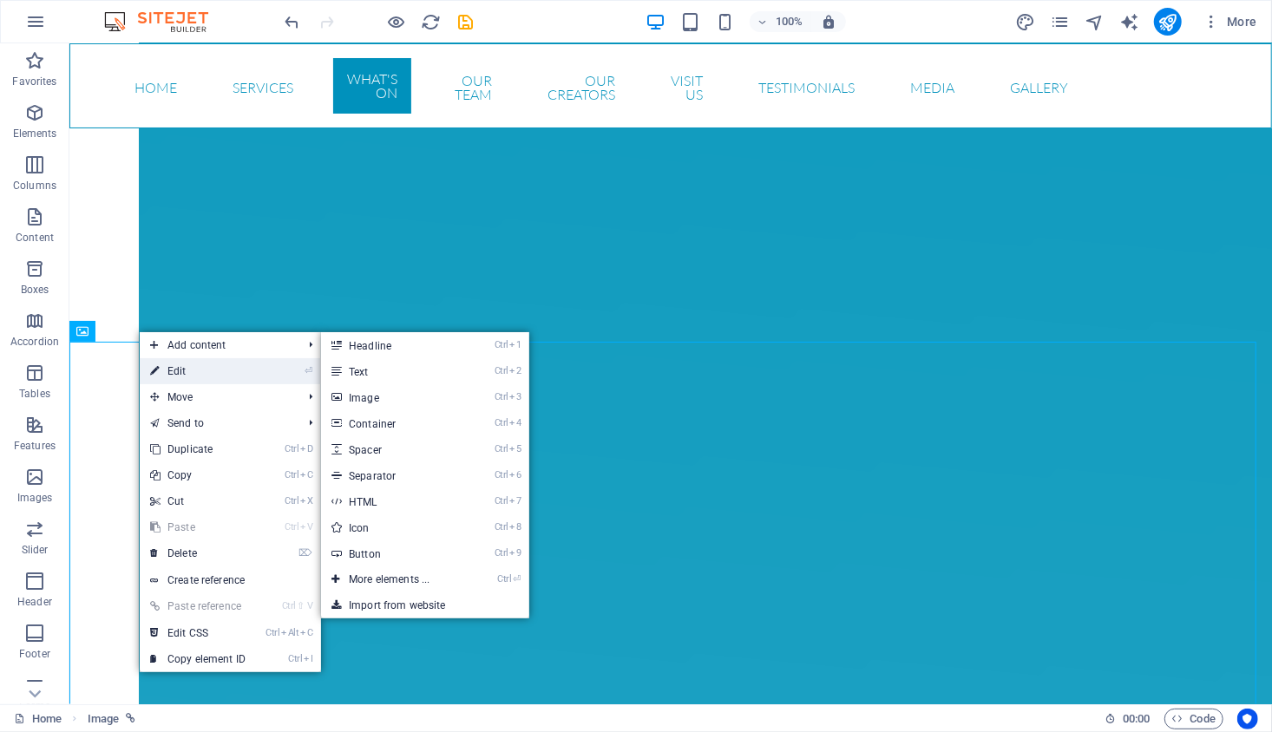
click at [172, 371] on link "⏎ Edit" at bounding box center [198, 371] width 116 height 26
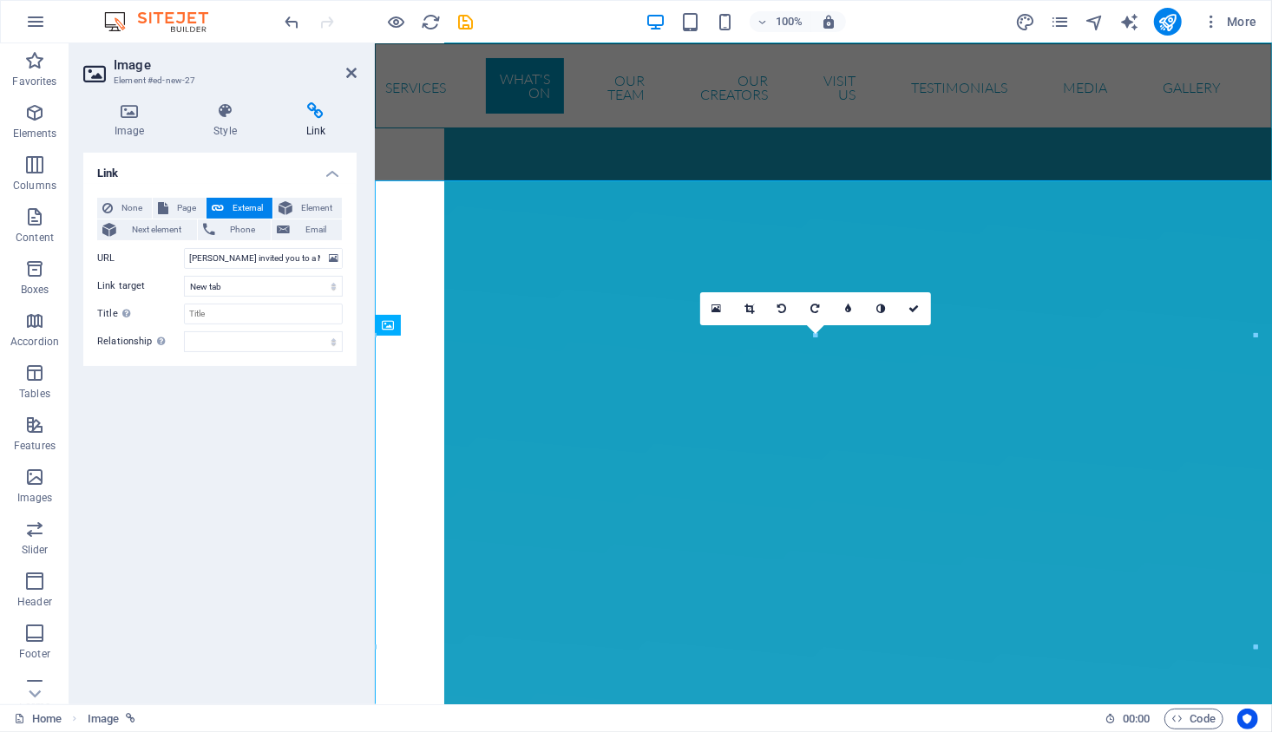
scroll to position [4170, 0]
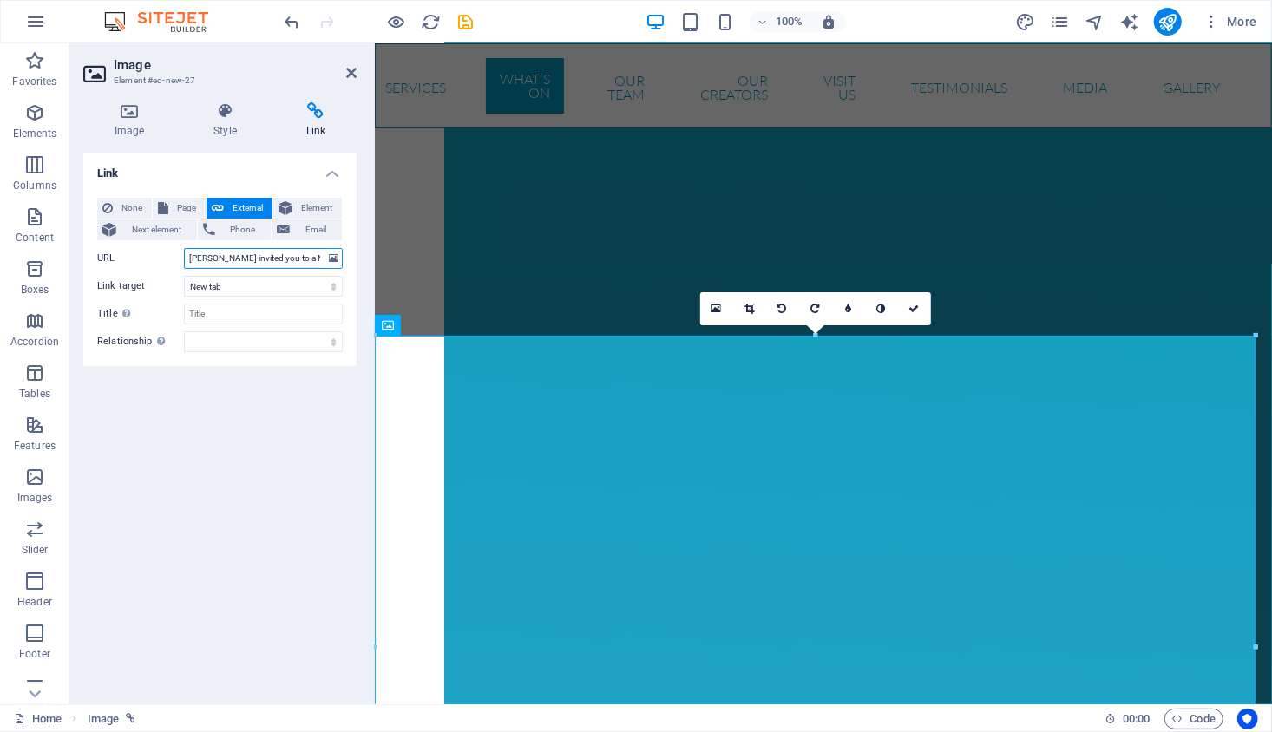
click at [307, 258] on input "[PERSON_NAME] invited you to a Microsoft Teams Meeting: Shoalhaven Community Ne…" at bounding box center [263, 258] width 159 height 21
type input "2"
click at [320, 289] on select "New tab Same tab Overlay" at bounding box center [263, 286] width 159 height 21
click at [115, 212] on button "None" at bounding box center [124, 208] width 55 height 21
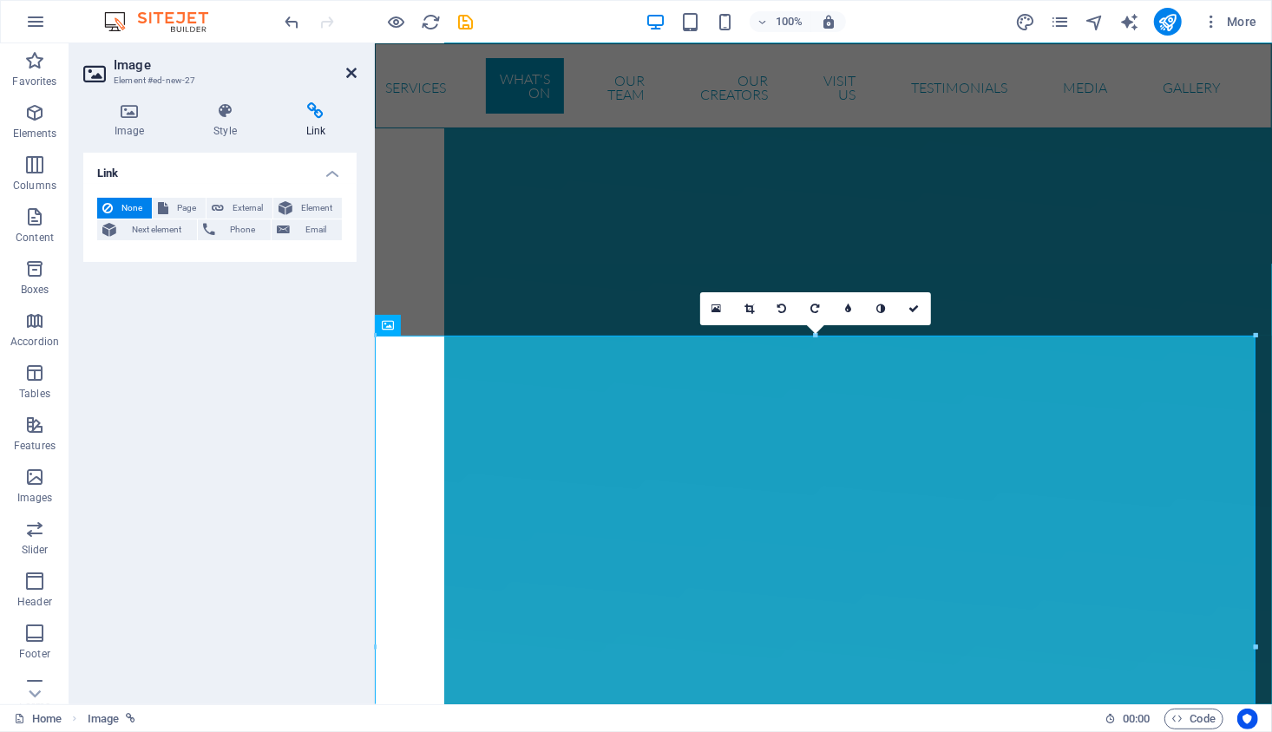
click at [356, 70] on icon at bounding box center [351, 73] width 10 height 14
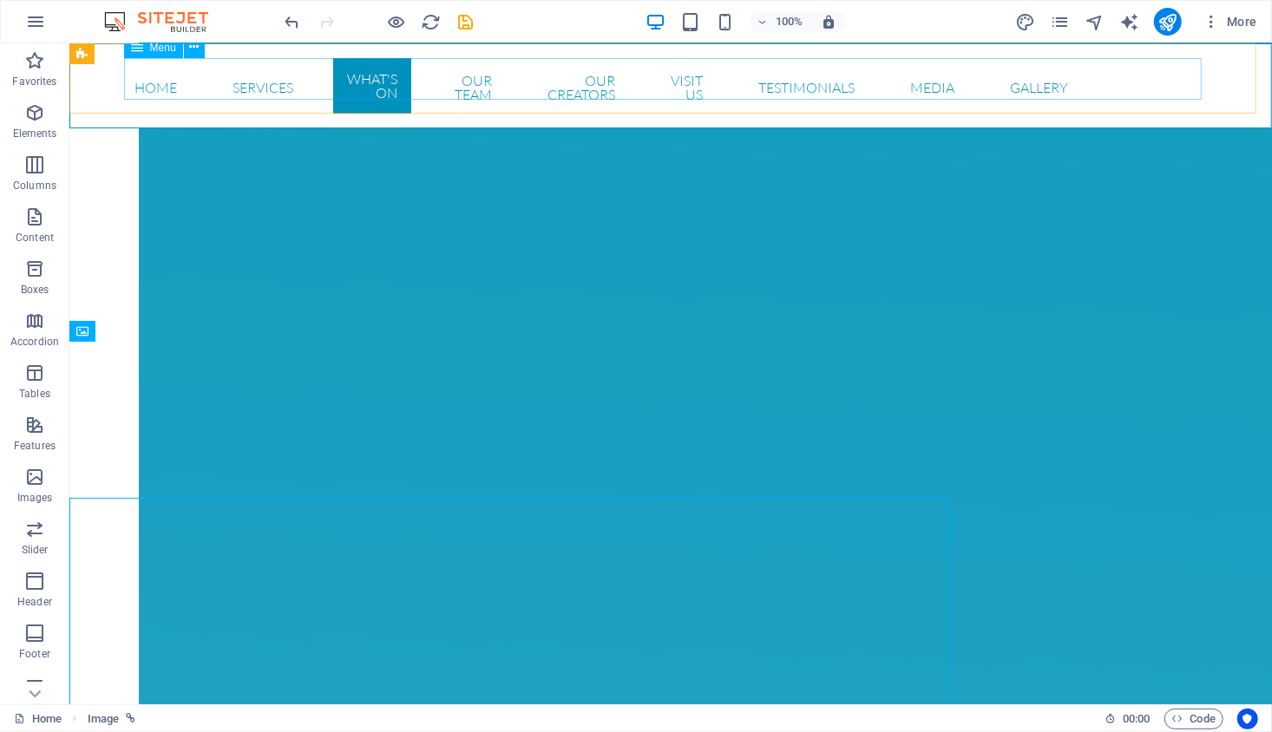
scroll to position [4008, 0]
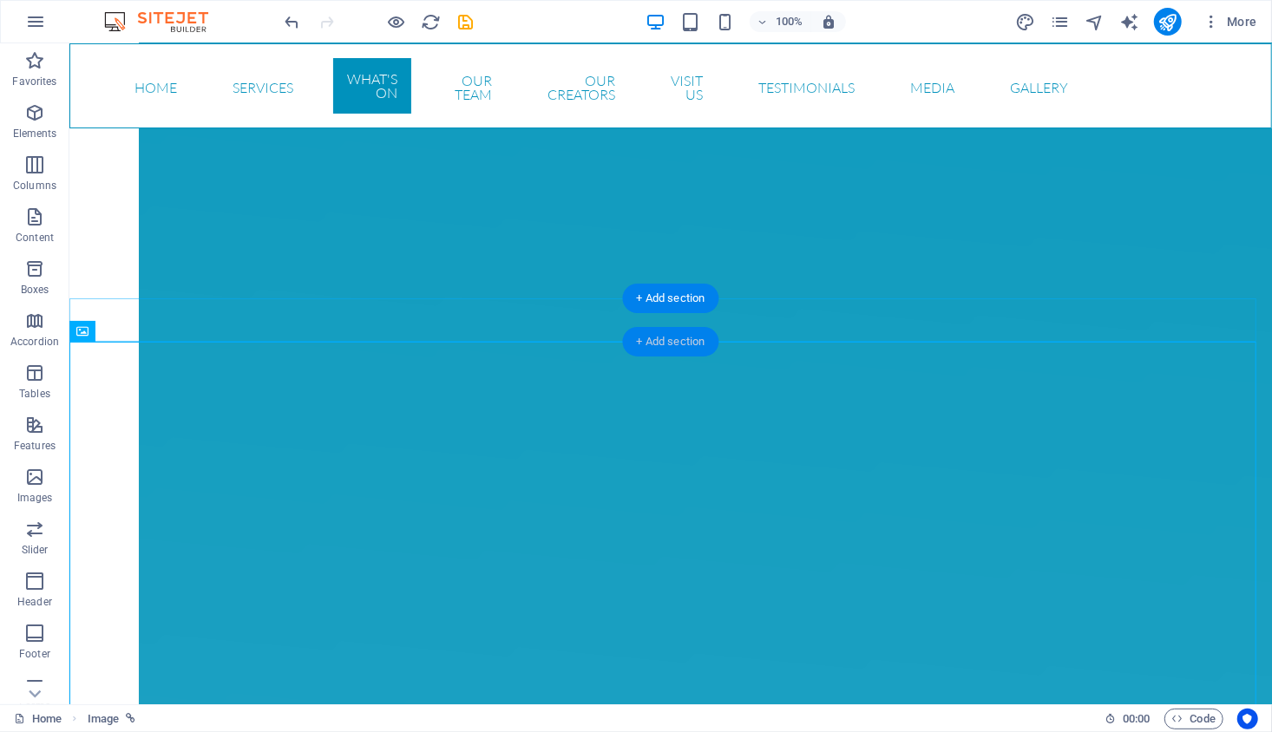
click at [670, 343] on div "+ Add section" at bounding box center [671, 341] width 96 height 29
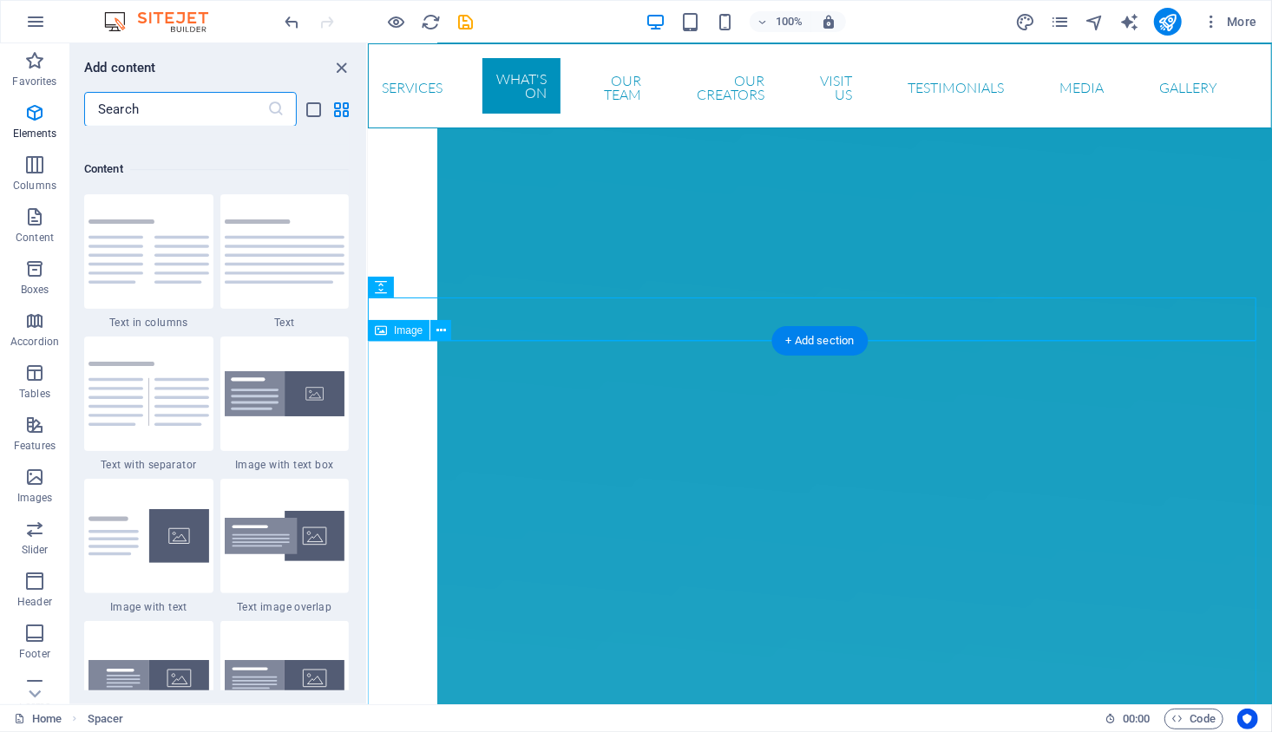
scroll to position [3034, 0]
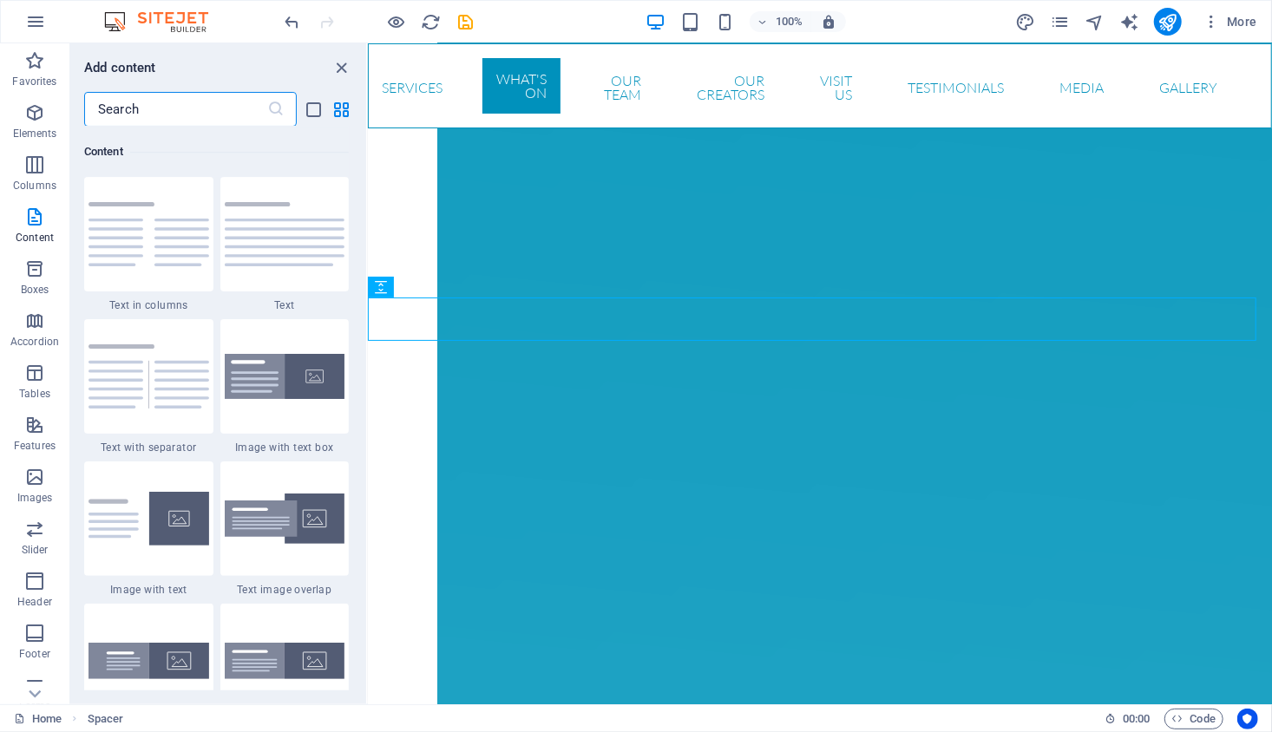
click at [184, 114] on input "text" at bounding box center [175, 109] width 183 height 35
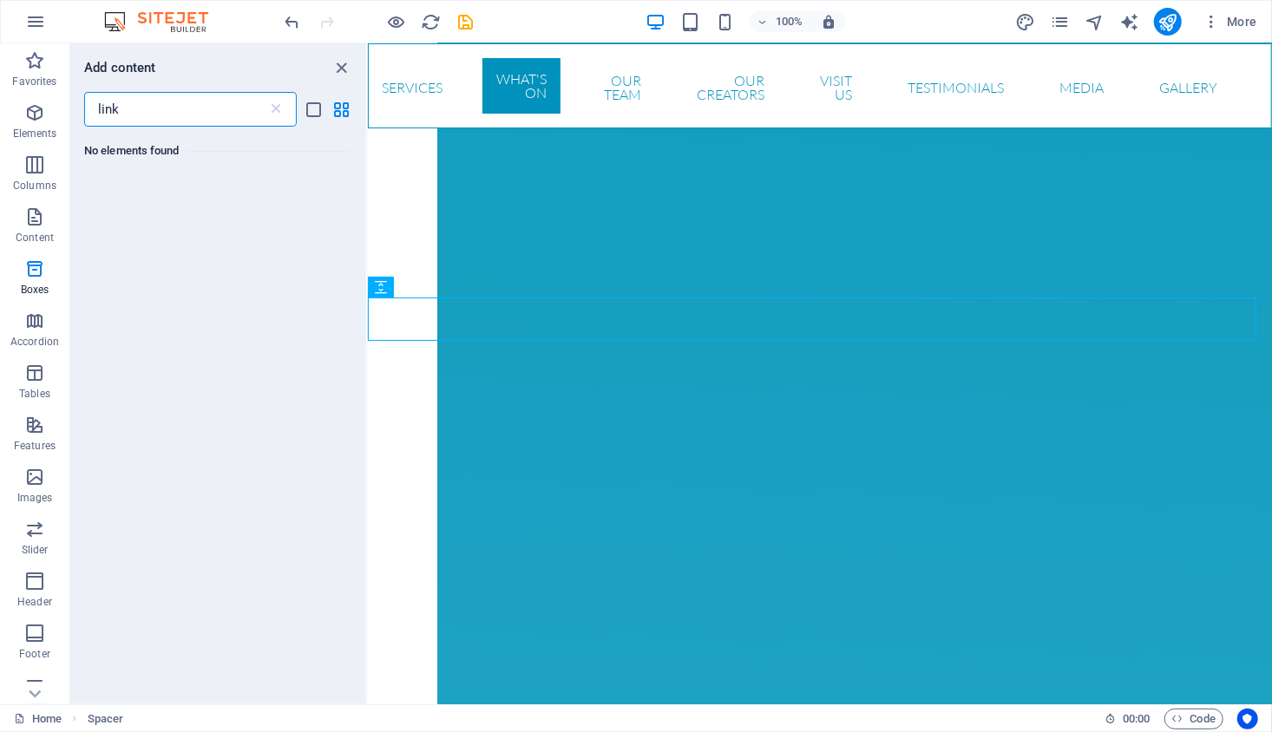
scroll to position [0, 0]
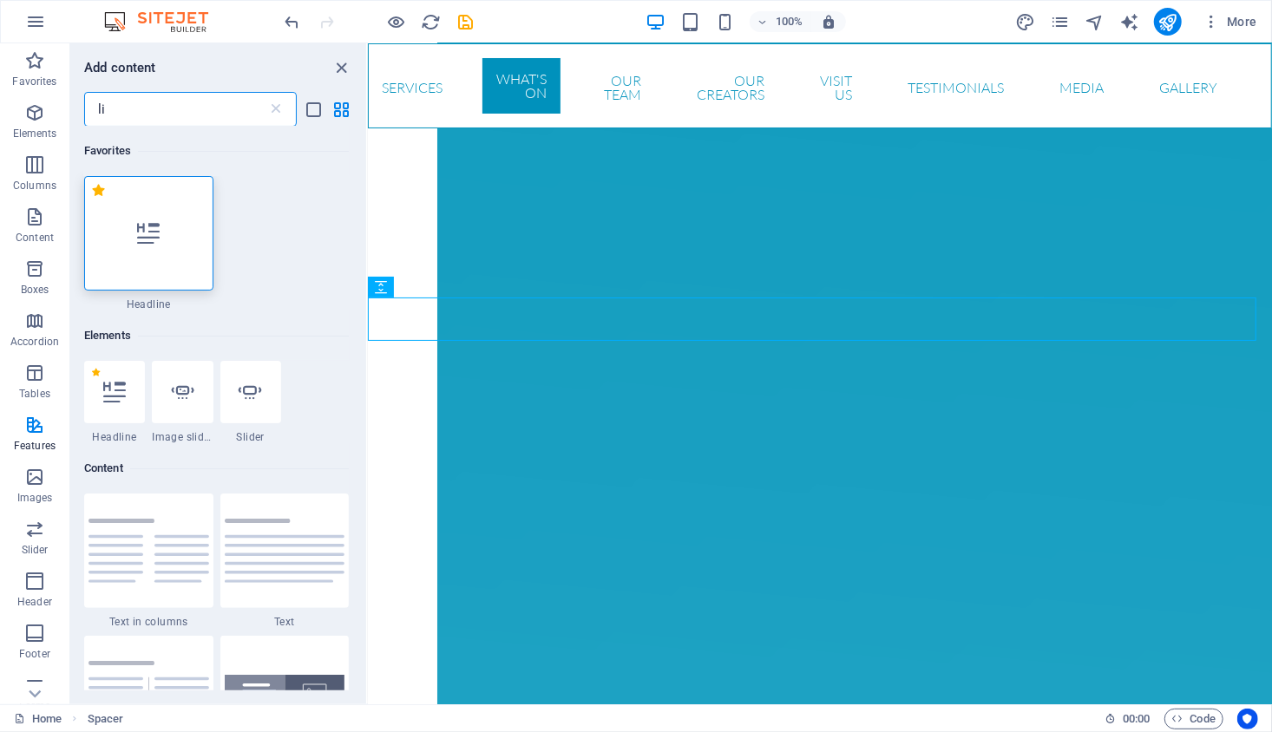
type input "l"
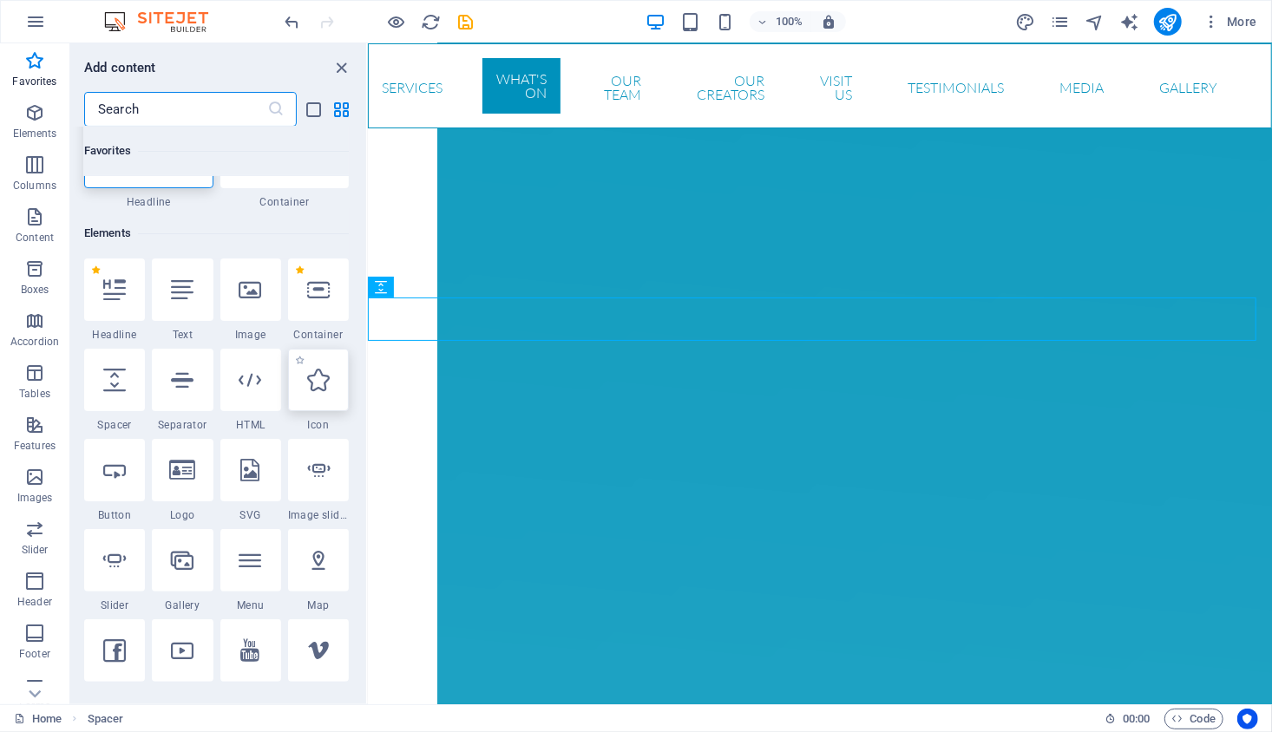
scroll to position [93, 0]
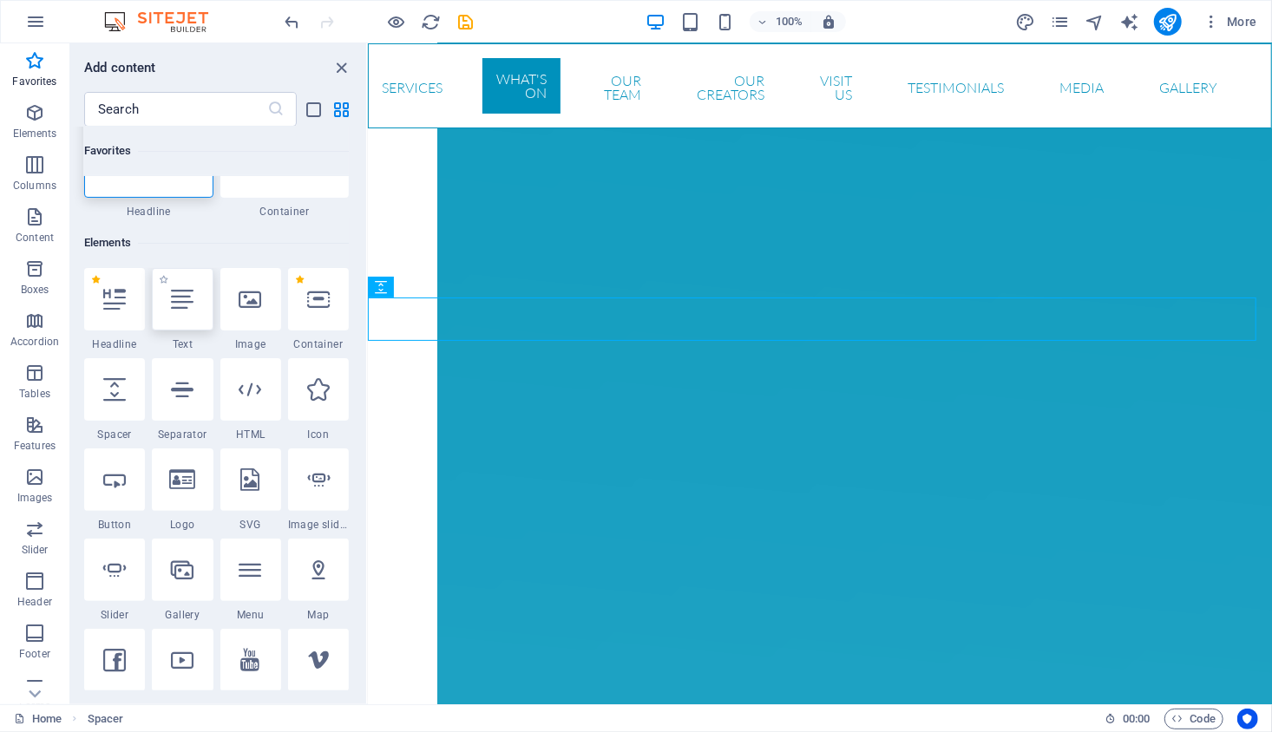
click at [172, 307] on icon at bounding box center [182, 299] width 23 height 23
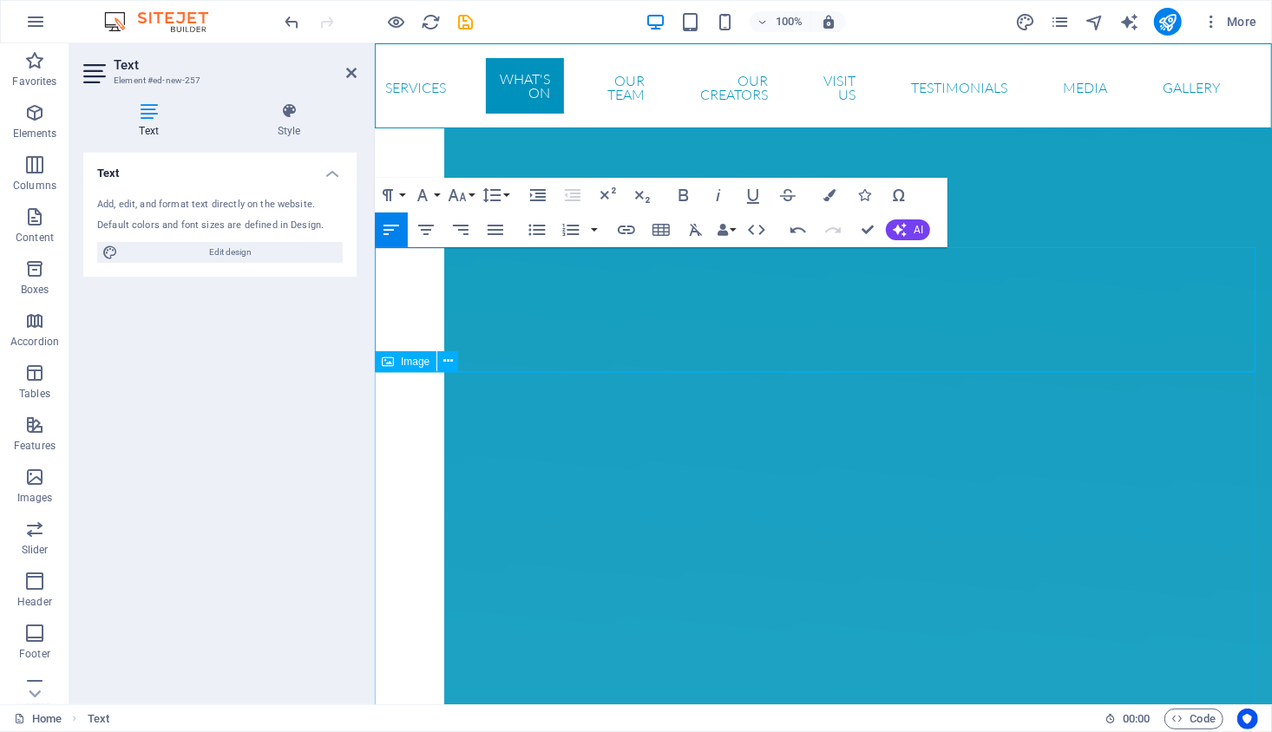
scroll to position [4165, 0]
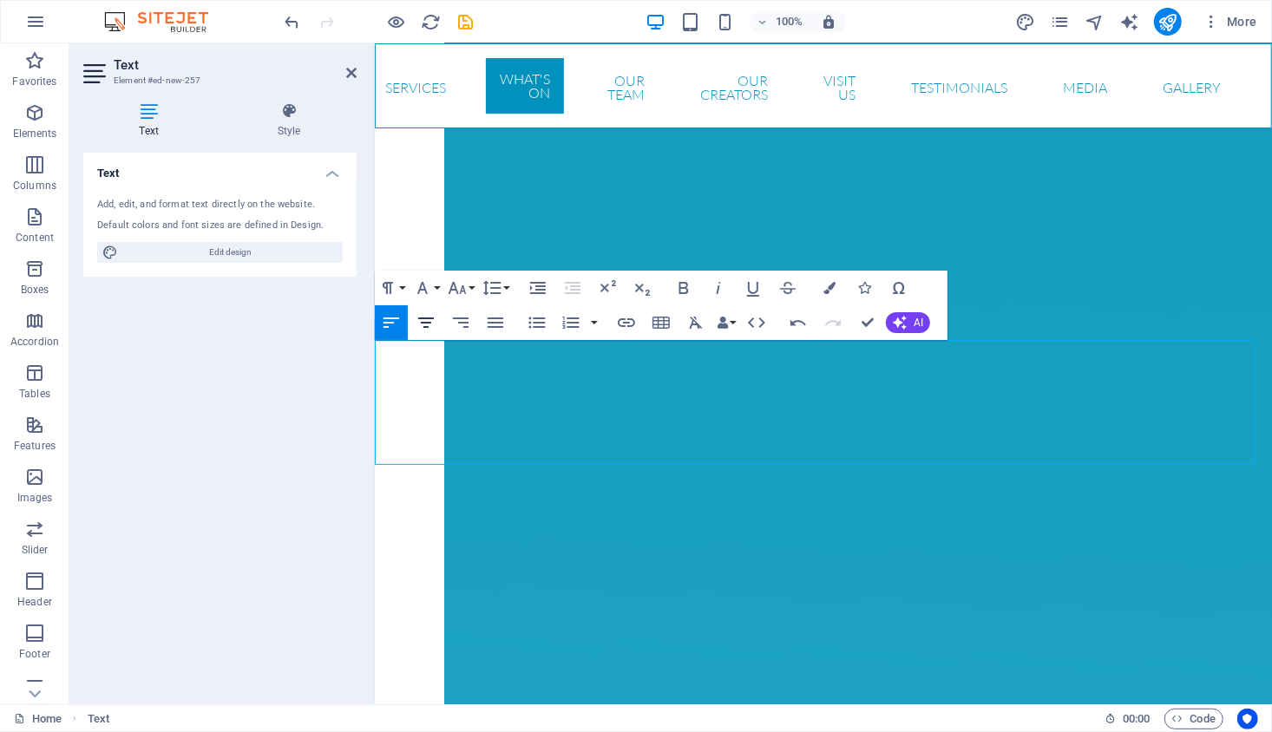
click at [423, 320] on icon "button" at bounding box center [425, 322] width 21 height 21
click at [393, 318] on icon "button" at bounding box center [391, 322] width 16 height 10
drag, startPoint x: 998, startPoint y: 455, endPoint x: 370, endPoint y: 351, distance: 637.3
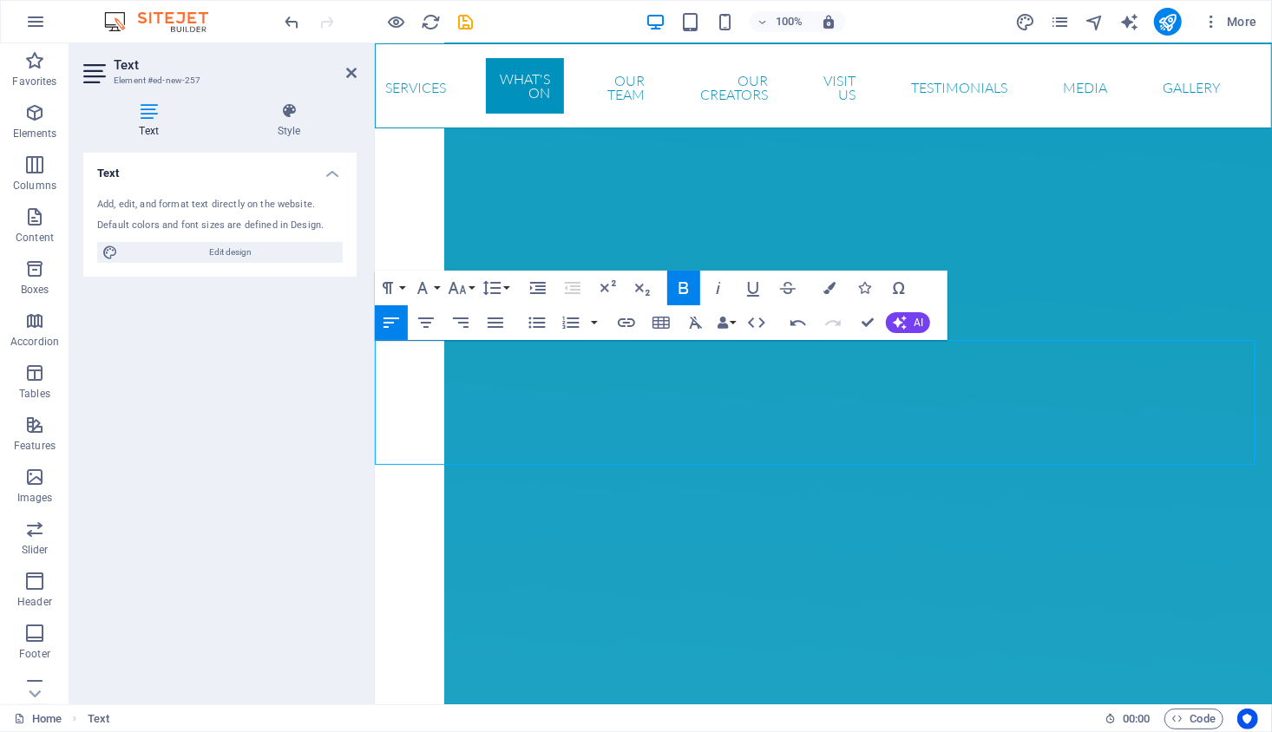
drag, startPoint x: 688, startPoint y: 356, endPoint x: 370, endPoint y: 347, distance: 318.4
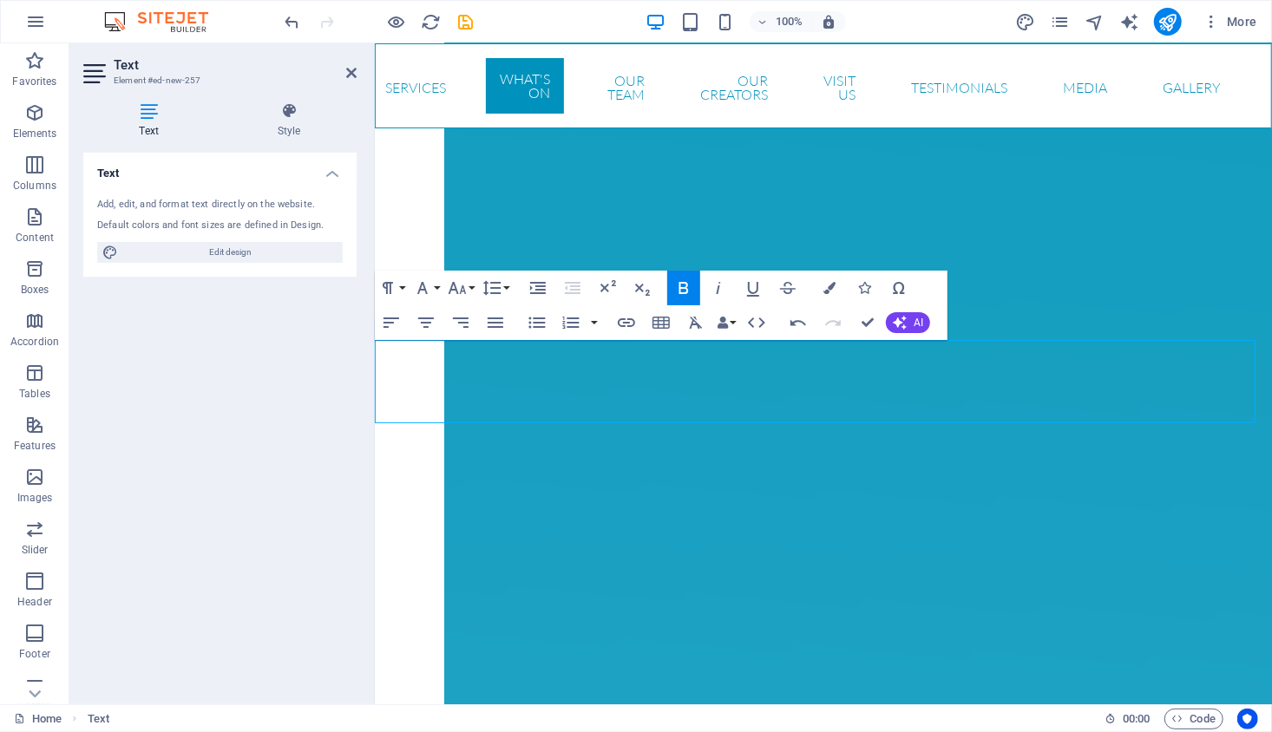
drag, startPoint x: 1015, startPoint y: 409, endPoint x: 365, endPoint y: 339, distance: 653.4
click at [414, 323] on button "Align Center" at bounding box center [425, 322] width 33 height 35
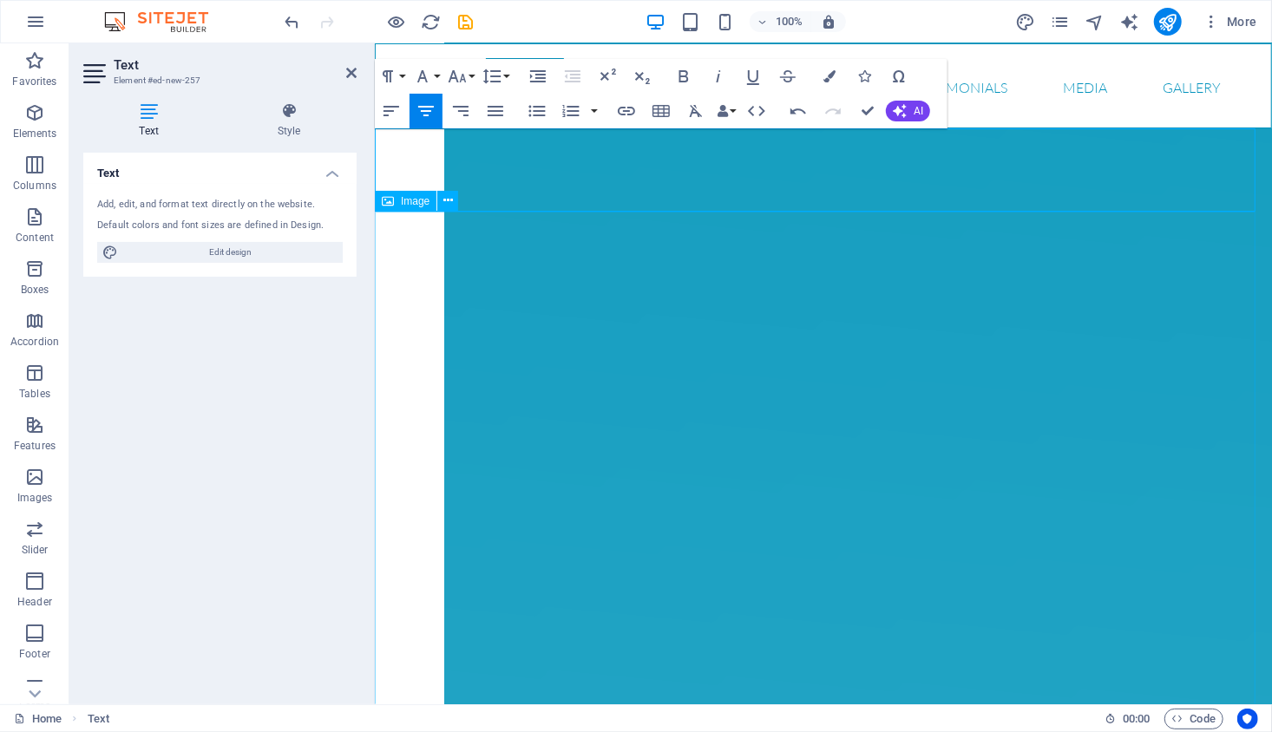
scroll to position [4331, 0]
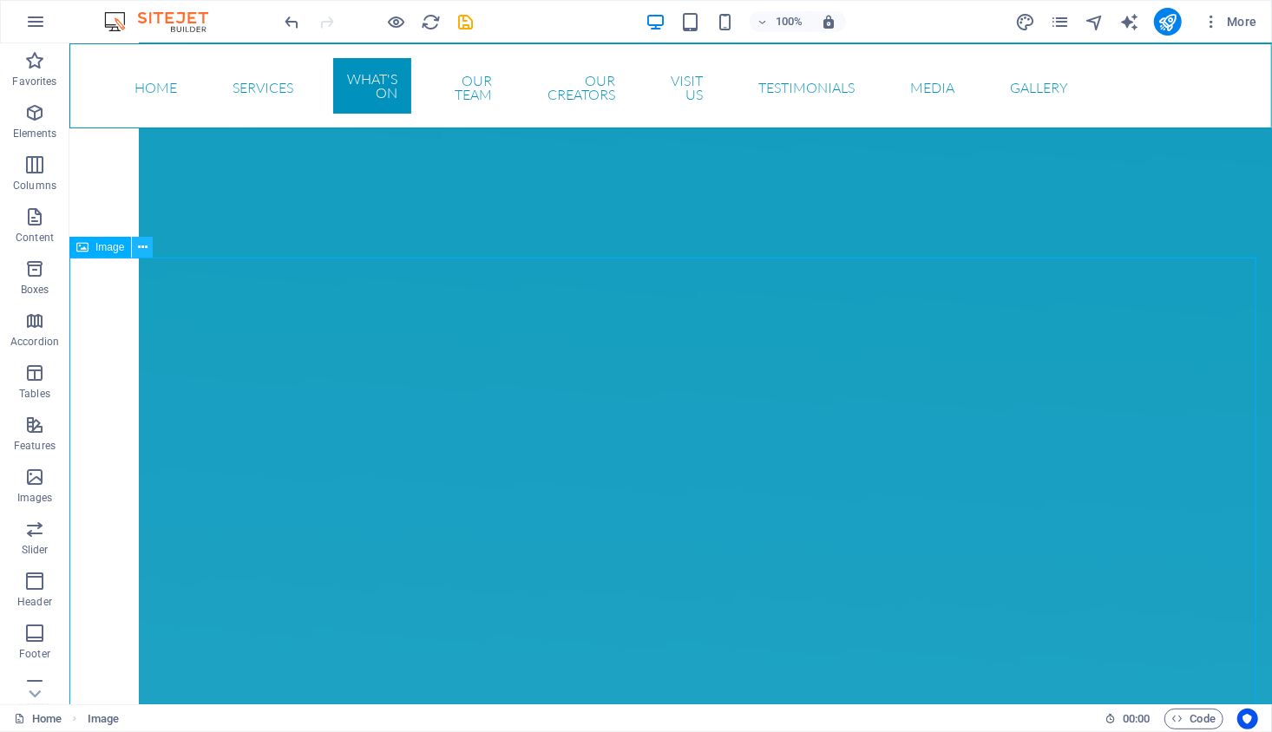
click at [135, 248] on button at bounding box center [142, 247] width 21 height 21
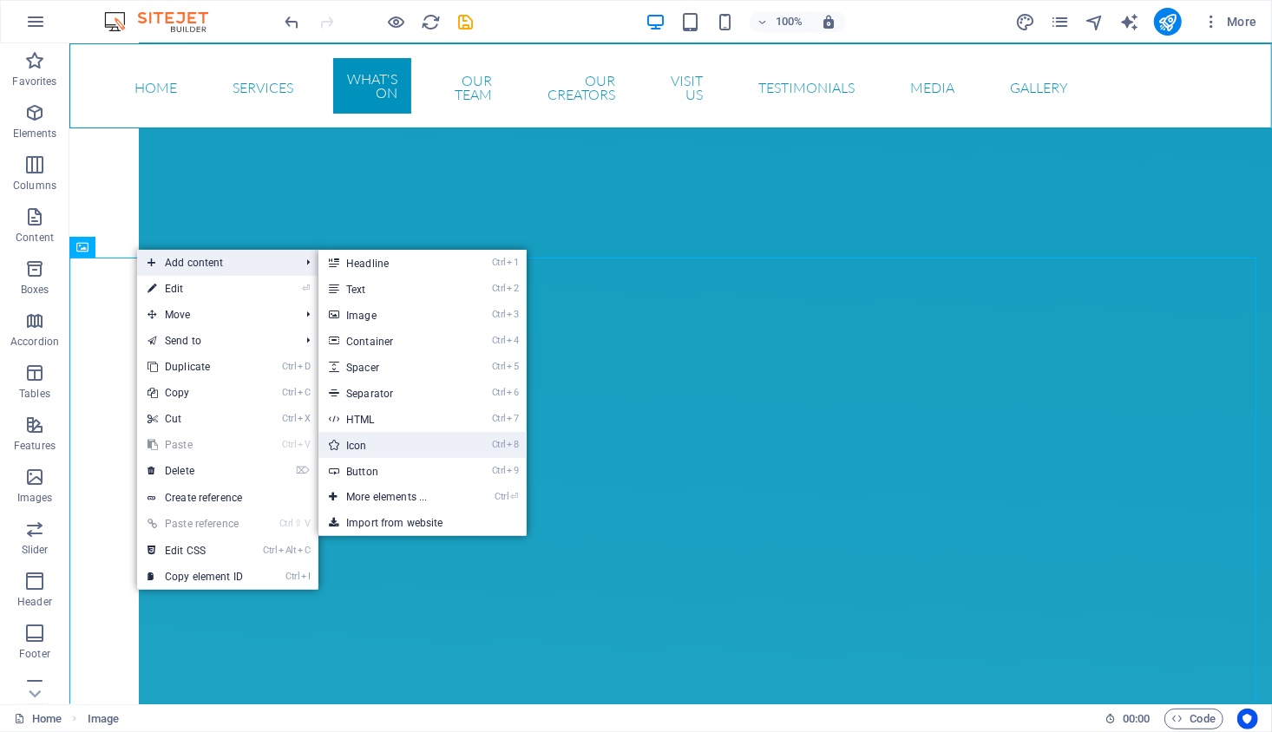
click at [461, 440] on link "Ctrl 8 Icon" at bounding box center [389, 445] width 143 height 26
select select "xMidYMid"
select select "px"
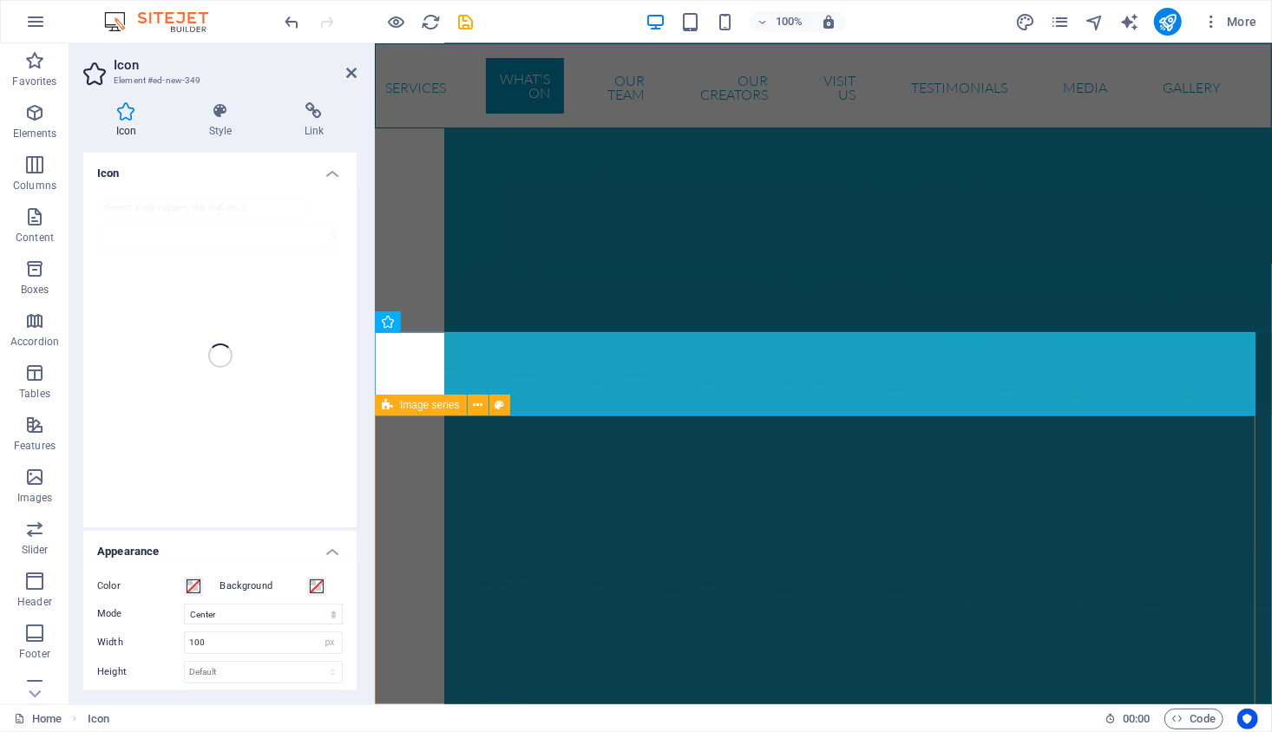
scroll to position [4879, 0]
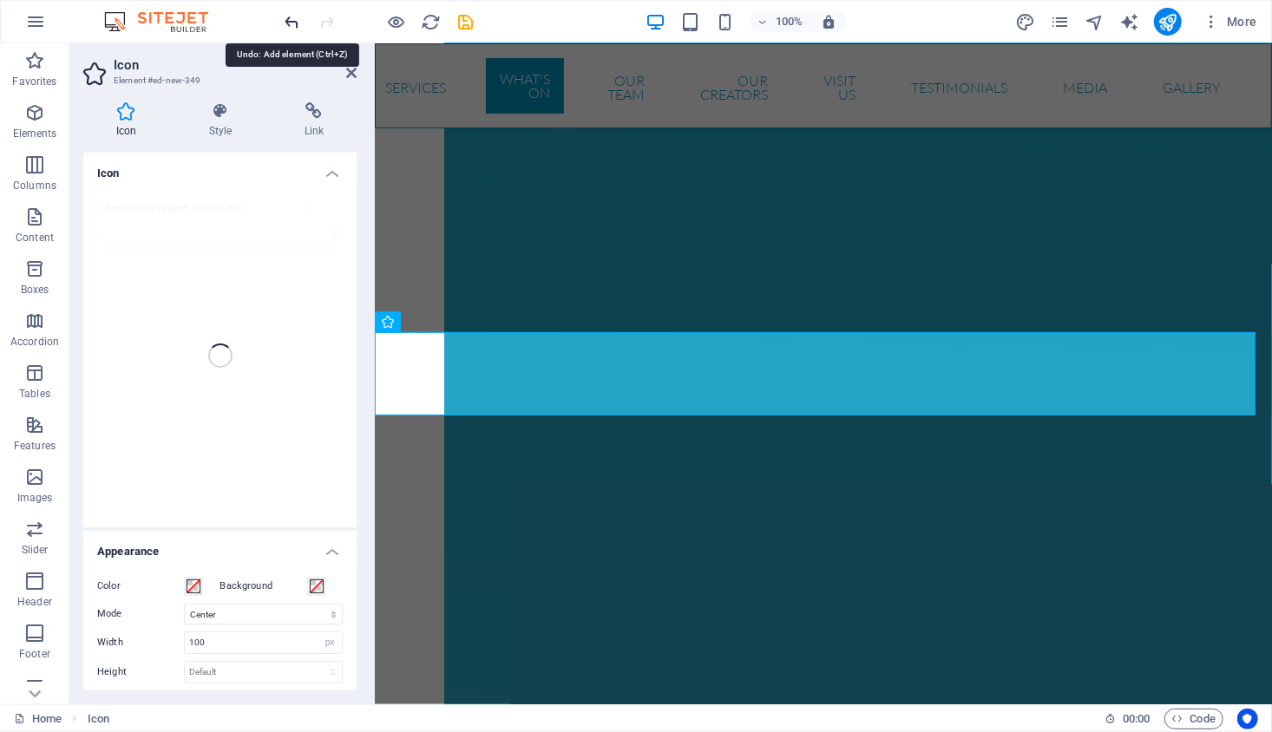
click at [285, 16] on icon "undo" at bounding box center [293, 22] width 20 height 20
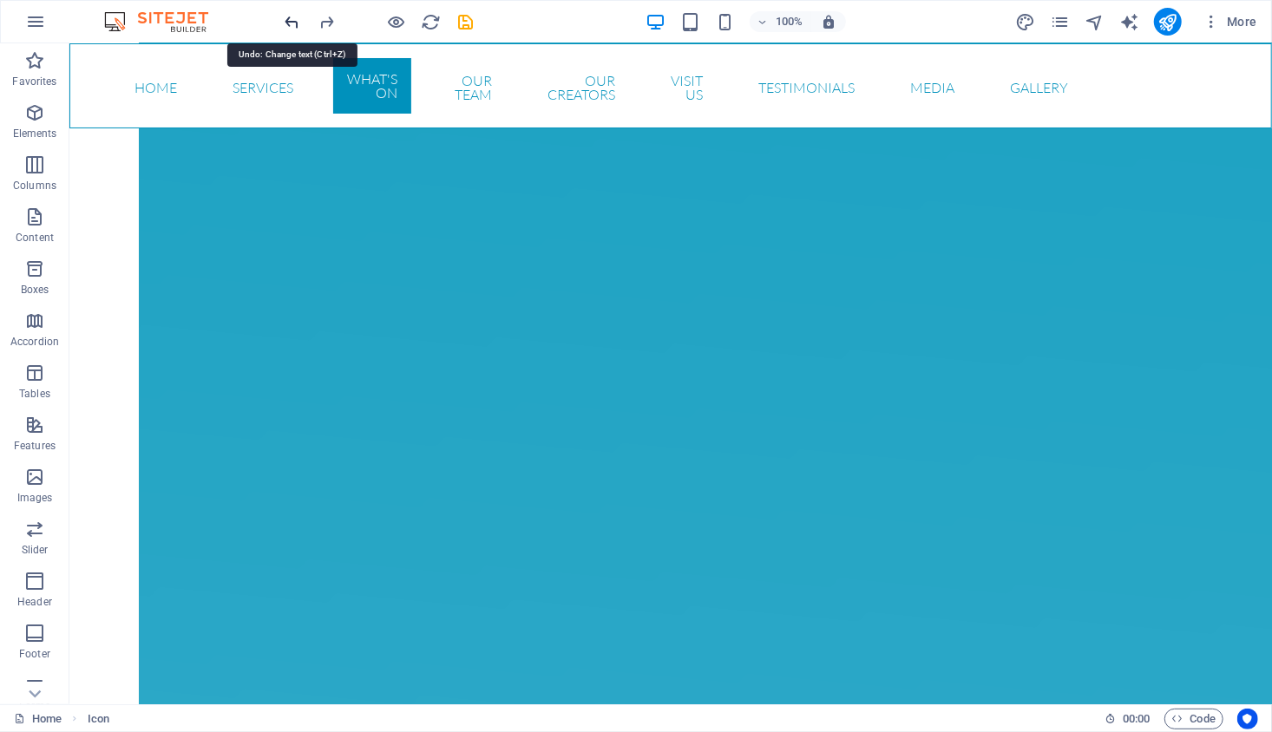
scroll to position [4724, 0]
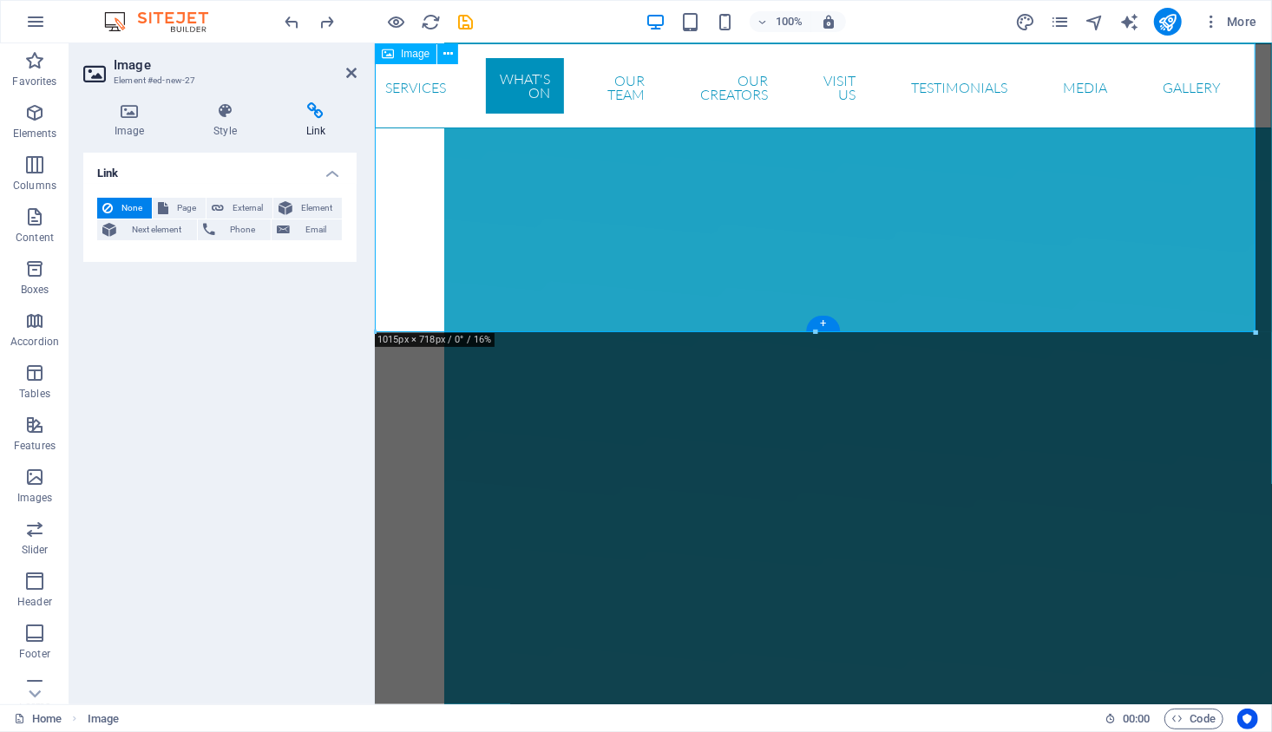
scroll to position [4879, 0]
click at [137, 126] on h4 "Image" at bounding box center [132, 120] width 99 height 36
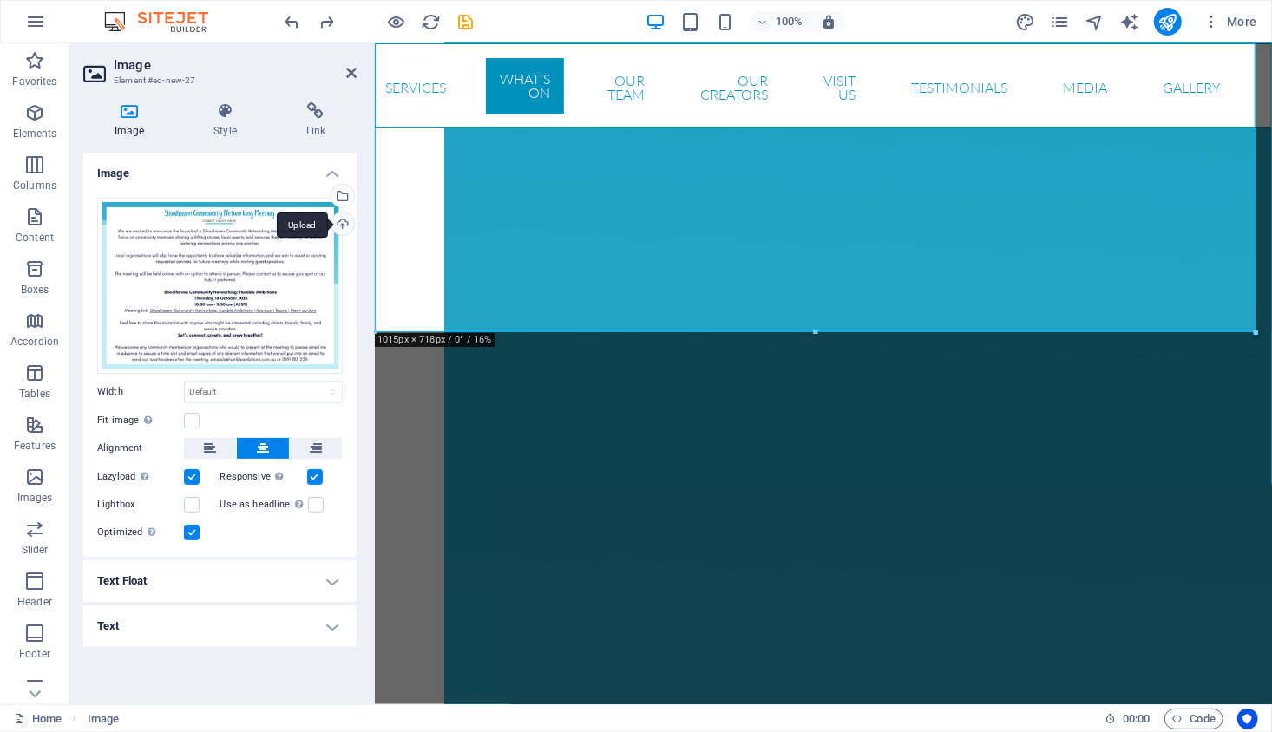
click at [340, 226] on div "Upload" at bounding box center [341, 226] width 26 height 26
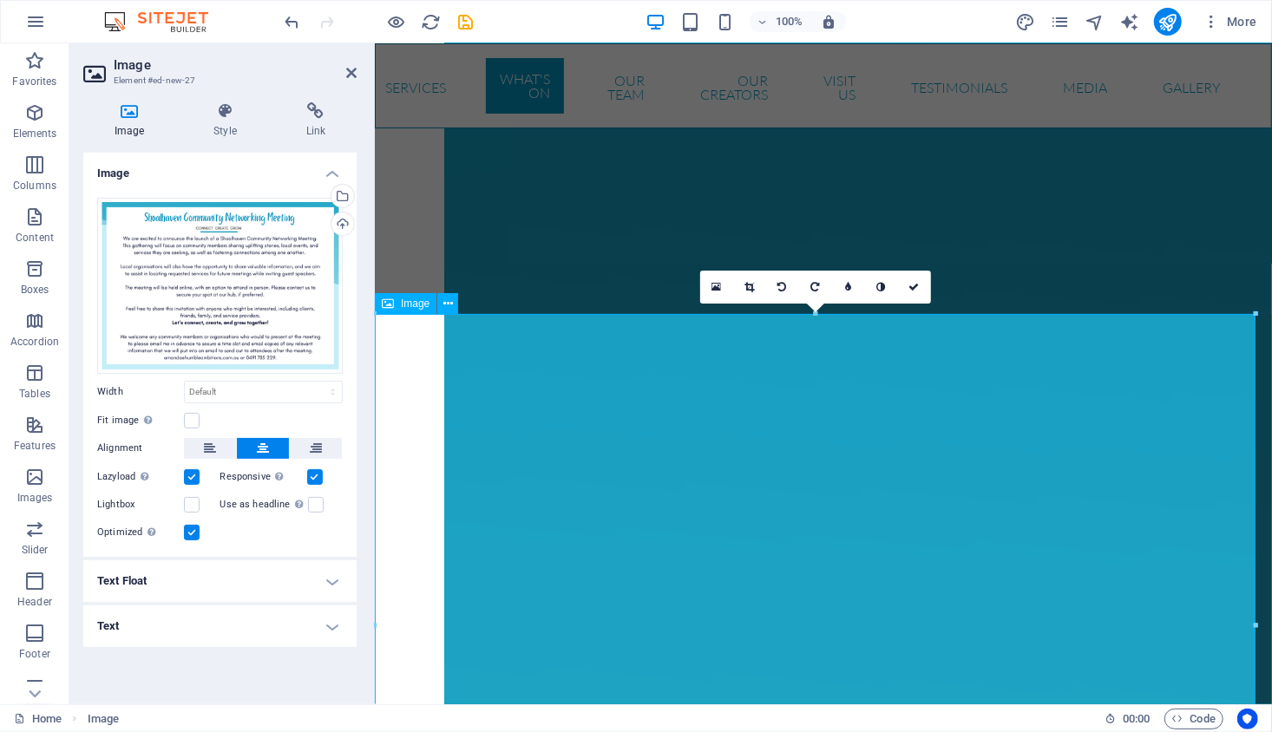
scroll to position [4274, 0]
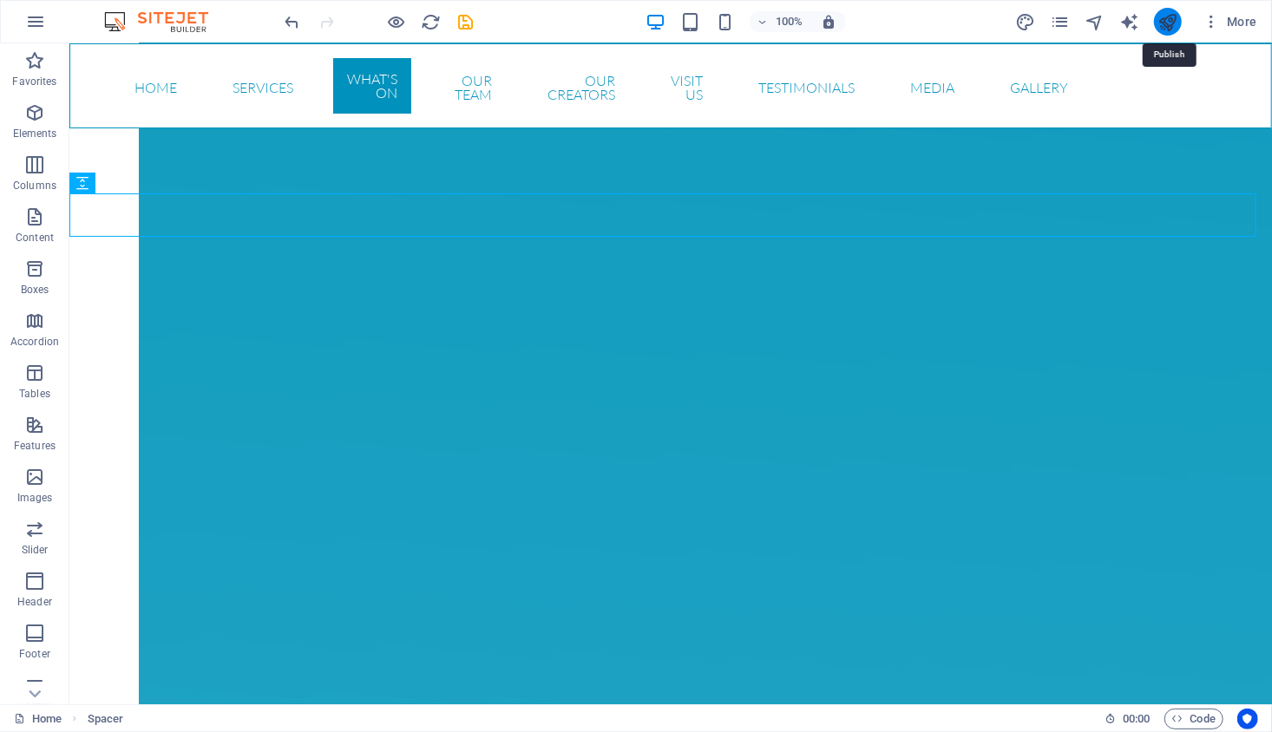
click at [1176, 27] on icon "publish" at bounding box center [1167, 22] width 20 height 20
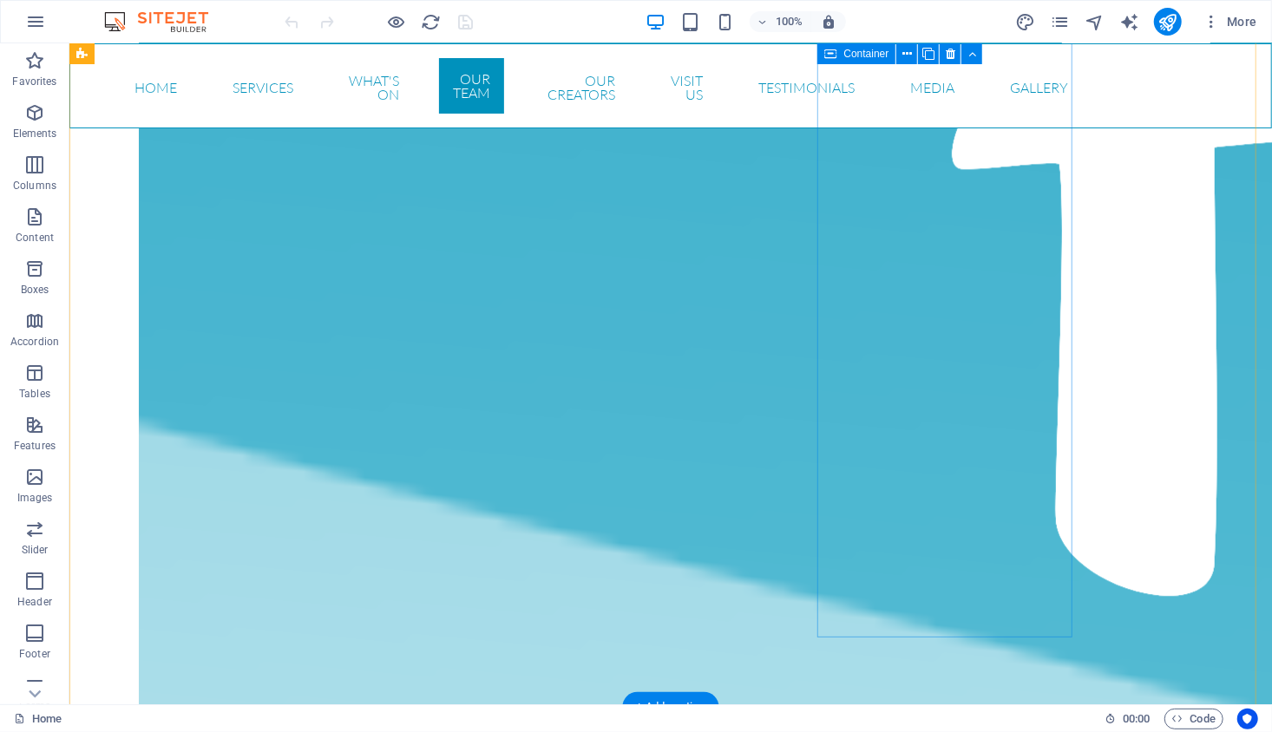
scroll to position [6589, 0]
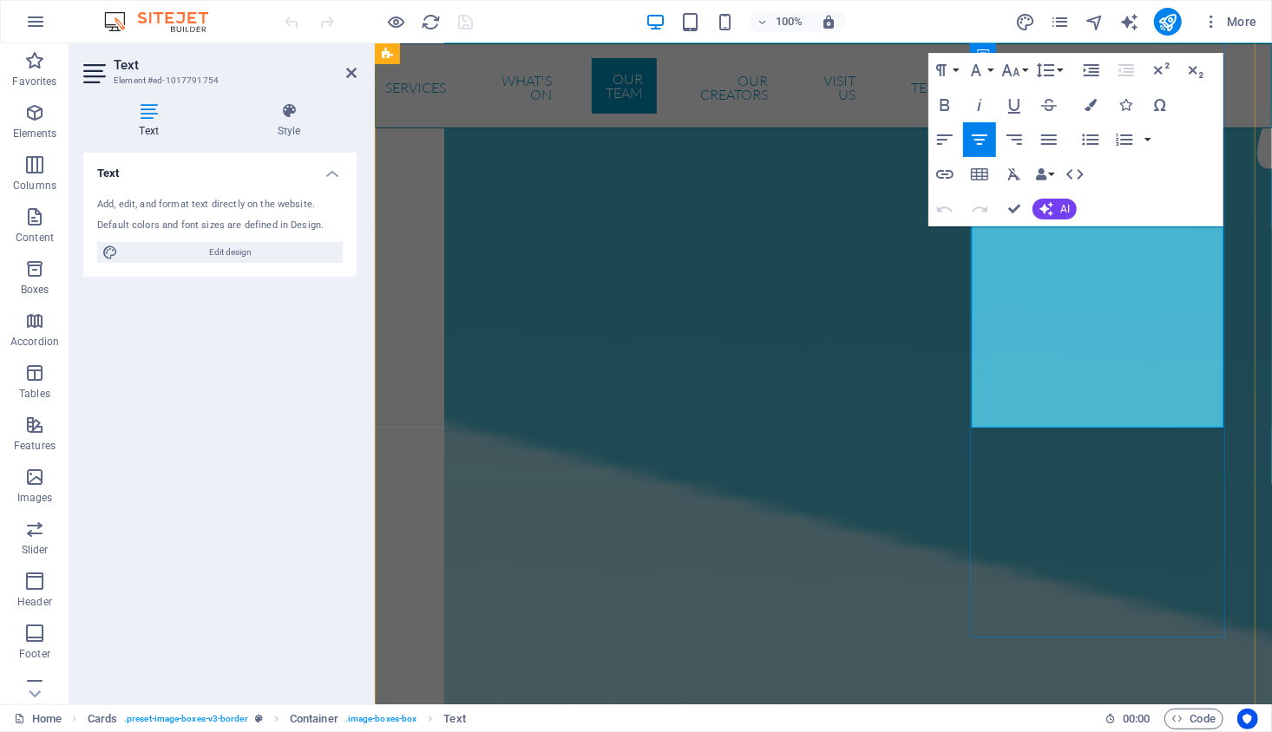
scroll to position [6739, 0]
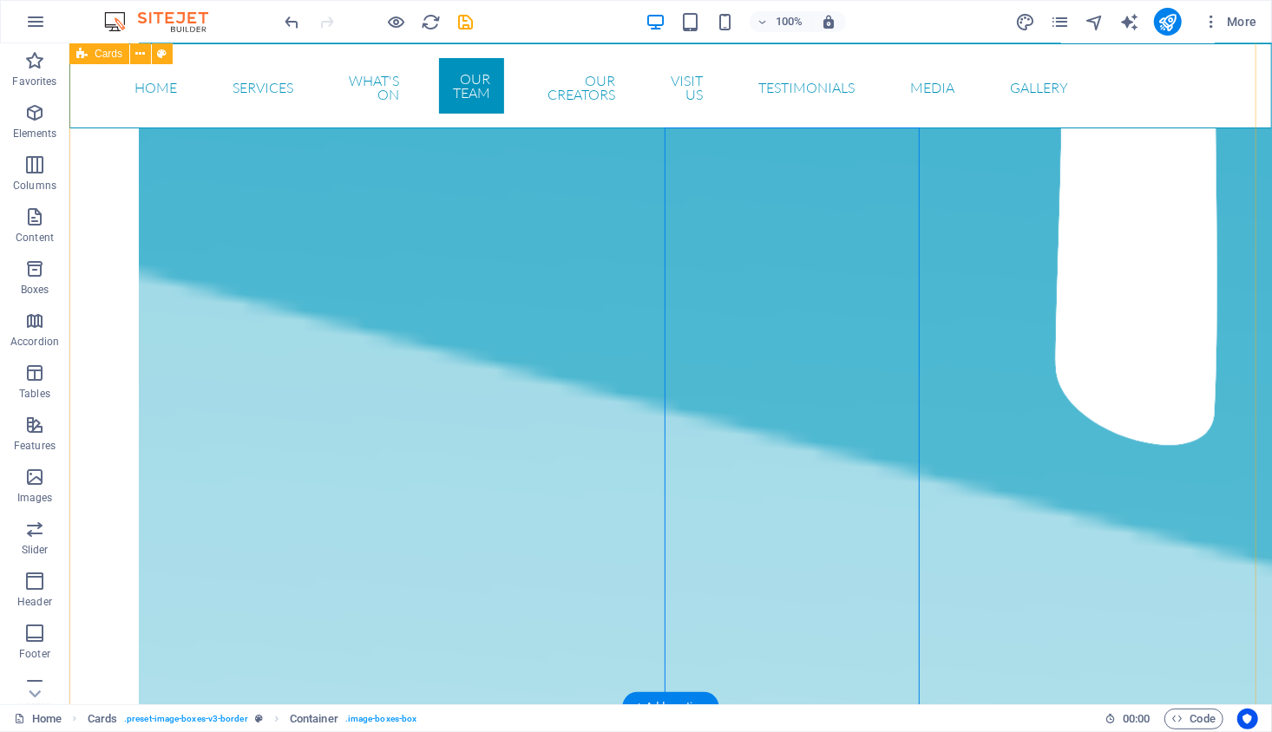
scroll to position [6589, 0]
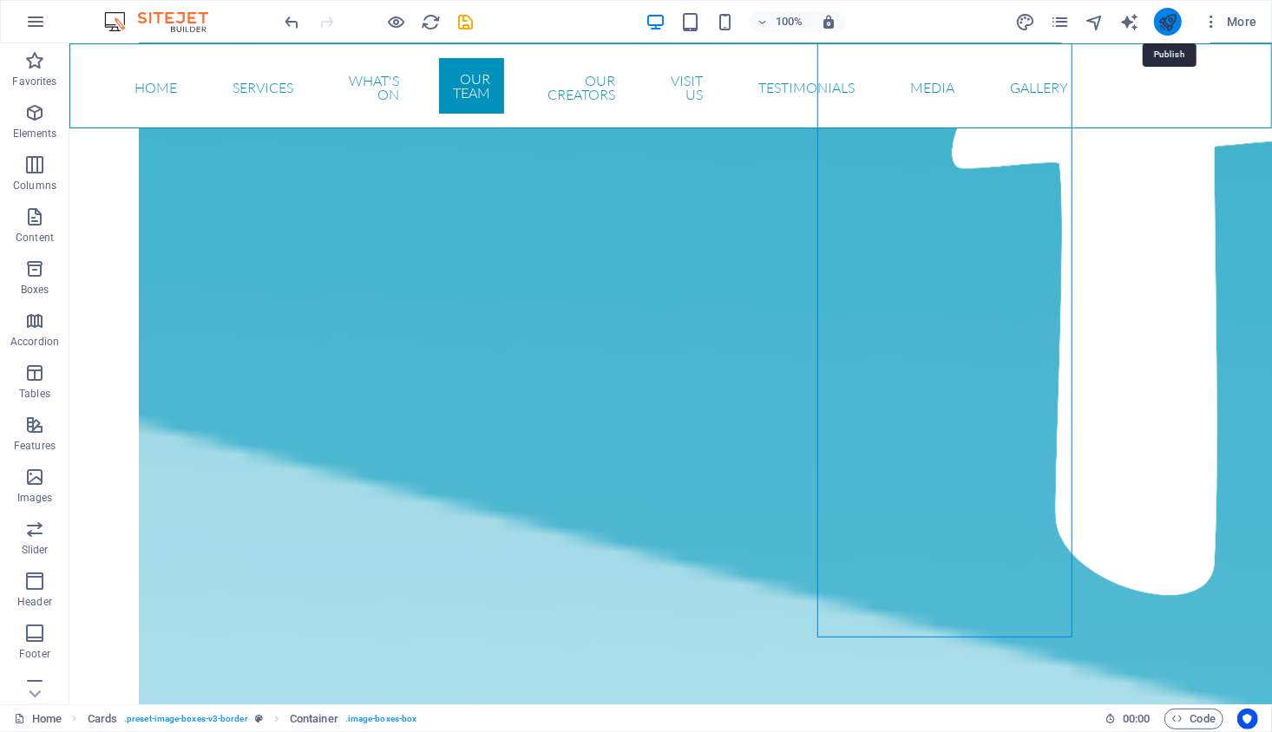
click at [1166, 21] on icon "publish" at bounding box center [1167, 22] width 20 height 20
